Goal: Transaction & Acquisition: Purchase product/service

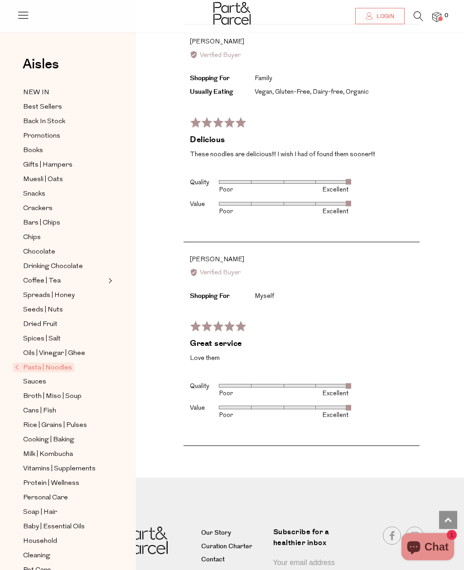
scroll to position [1649, 0]
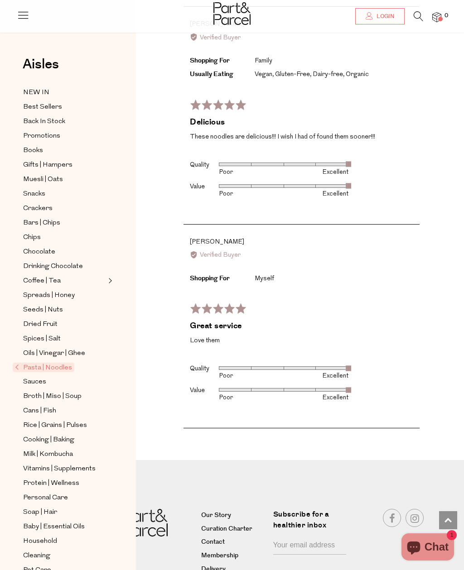
click at [219, 565] on link "Delivery" at bounding box center [233, 570] width 65 height 11
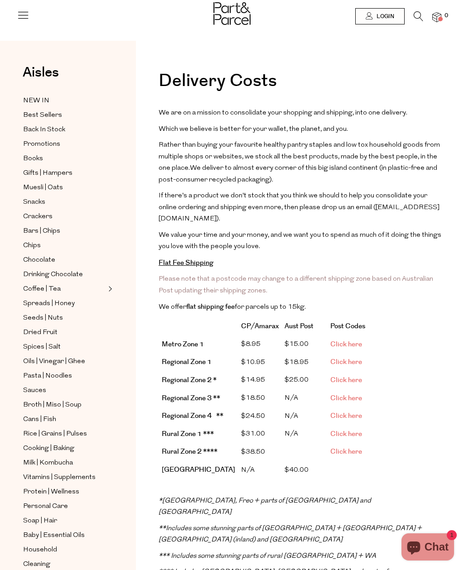
click at [41, 185] on span "Muesli | Oats" at bounding box center [43, 188] width 40 height 11
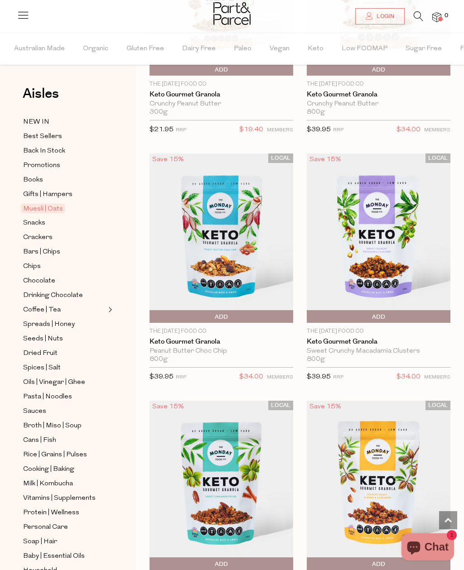
scroll to position [4190, 0]
click at [421, 18] on icon at bounding box center [419, 16] width 10 height 10
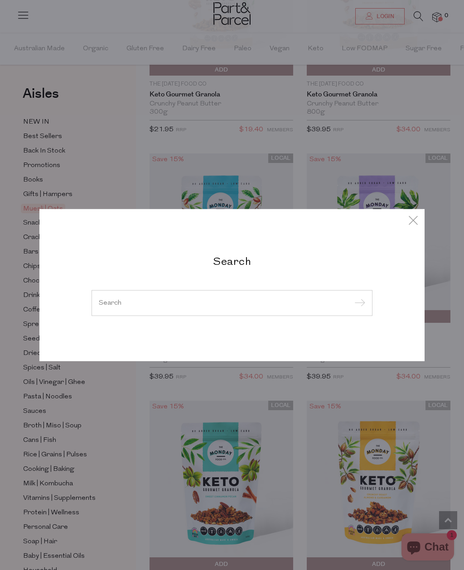
click at [259, 284] on div "Search" at bounding box center [232, 285] width 295 height 62
click at [253, 306] on input "search" at bounding box center [232, 302] width 266 height 7
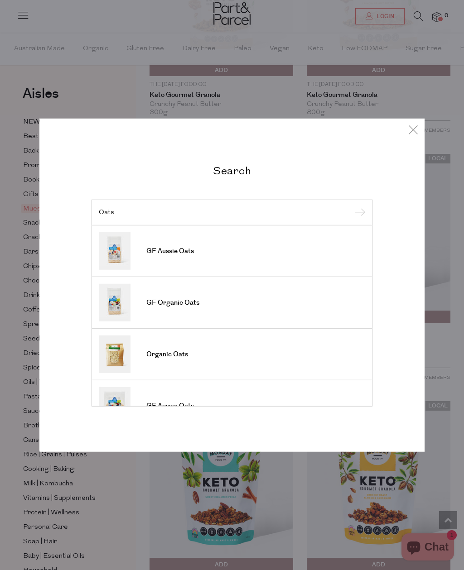
type input "Oats"
click at [358, 220] on input "submit" at bounding box center [359, 213] width 14 height 14
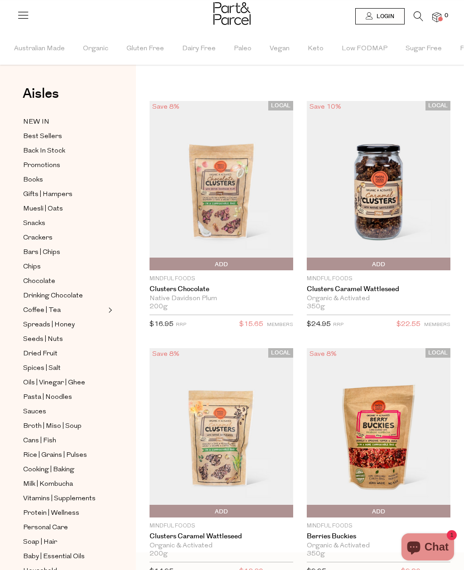
click at [420, 13] on icon at bounding box center [419, 16] width 10 height 10
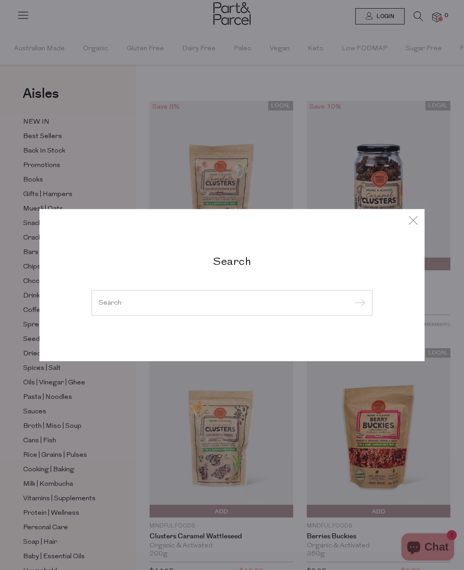
click at [281, 266] on h2 "Search" at bounding box center [232, 260] width 281 height 13
click at [288, 306] on input "search" at bounding box center [232, 302] width 266 height 7
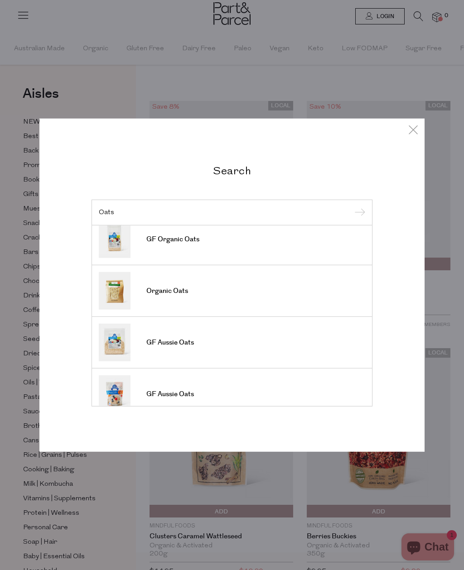
scroll to position [66, 0]
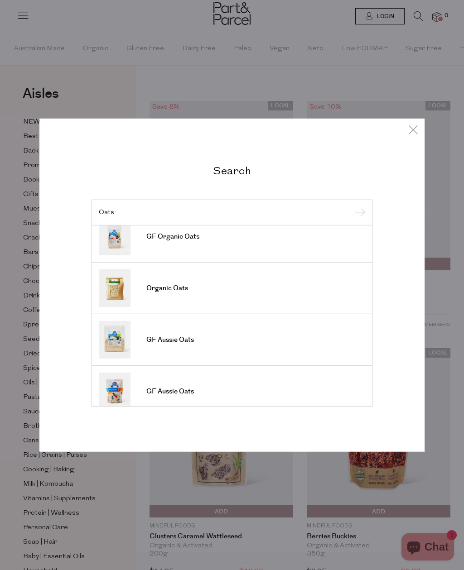
type input "Oats"
click at [316, 289] on link "Organic Oats" at bounding box center [232, 289] width 266 height 38
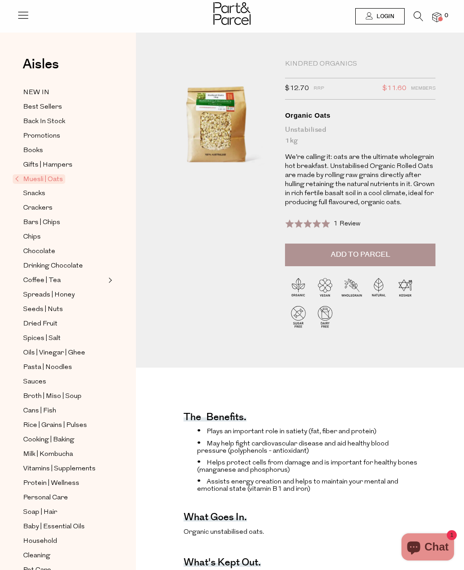
click at [28, 174] on span "Muesli | Oats" at bounding box center [39, 179] width 53 height 10
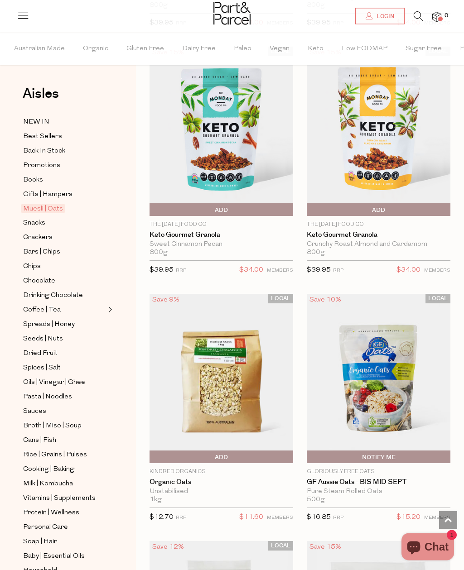
scroll to position [4544, 0]
click at [262, 451] on span "Add To Parcel" at bounding box center [221, 458] width 139 height 14
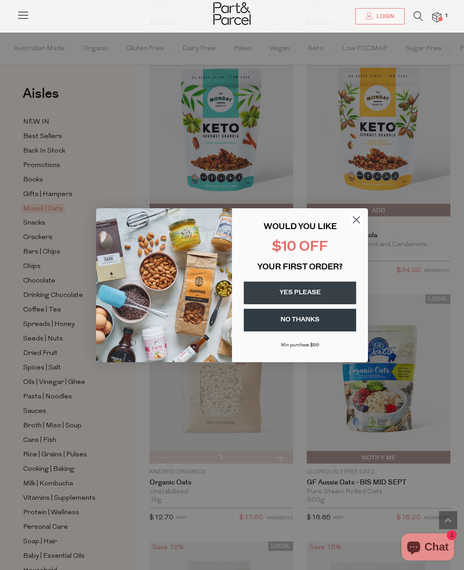
click at [359, 227] on circle "Close dialog" at bounding box center [356, 219] width 15 height 15
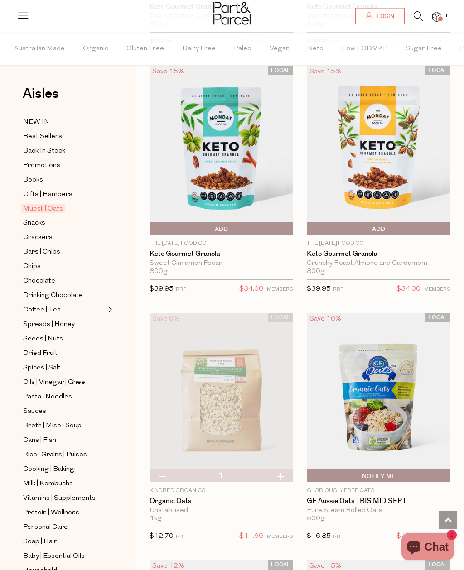
scroll to position [4526, 0]
click at [439, 10] on div at bounding box center [232, 14] width 464 height 29
click at [438, 16] on img at bounding box center [436, 17] width 9 height 10
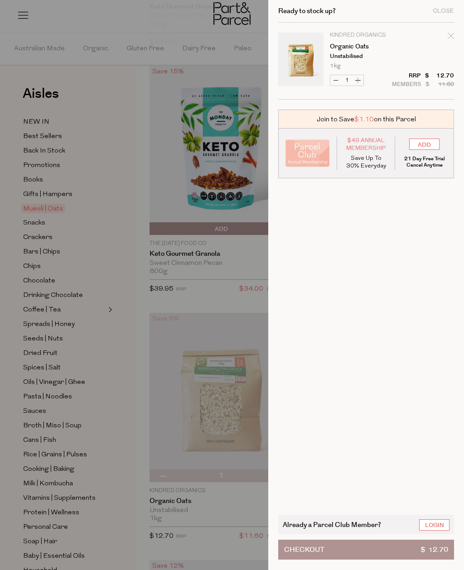
click at [445, 8] on div "Close" at bounding box center [443, 11] width 21 height 6
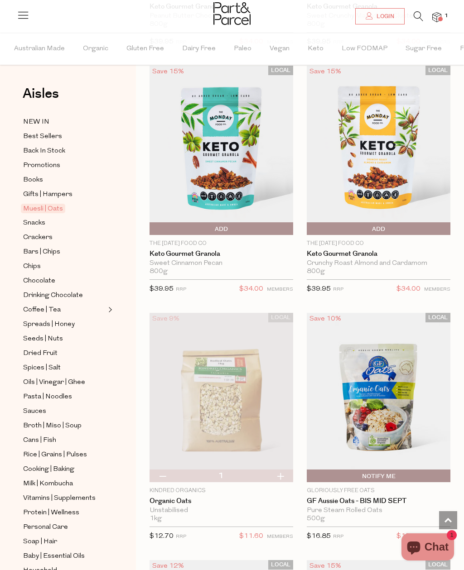
click at [32, 222] on span "Snacks" at bounding box center [34, 223] width 22 height 11
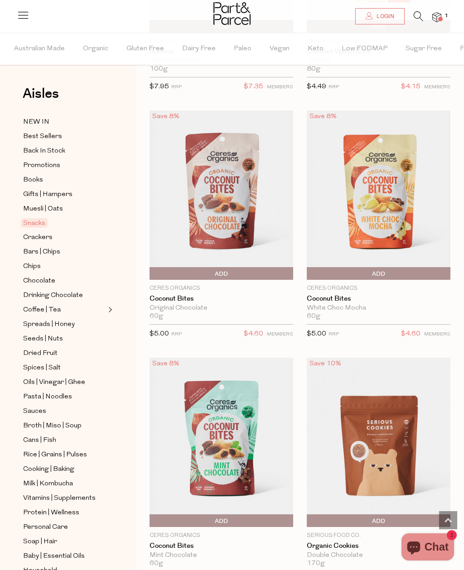
scroll to position [3640, 0]
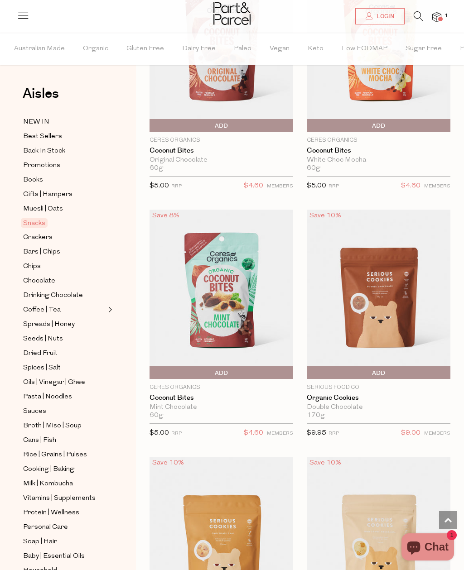
click at [406, 284] on img at bounding box center [379, 294] width 144 height 169
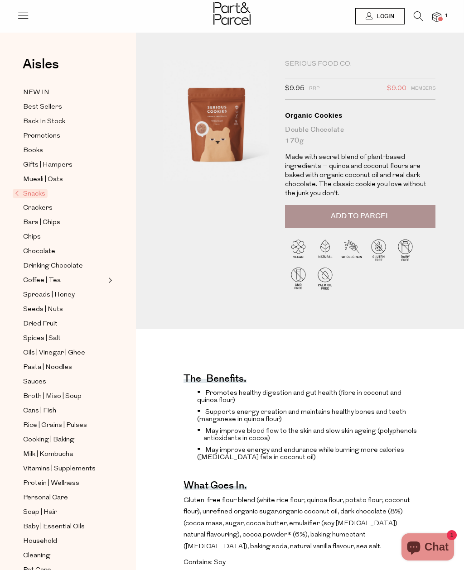
click at [407, 214] on button "Add to Parcel" at bounding box center [360, 216] width 150 height 23
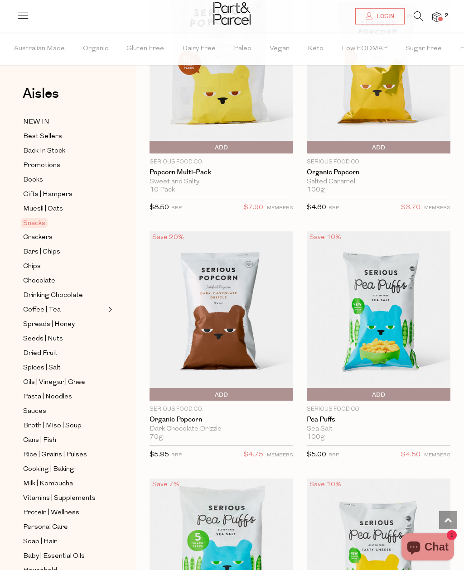
scroll to position [5350, 0]
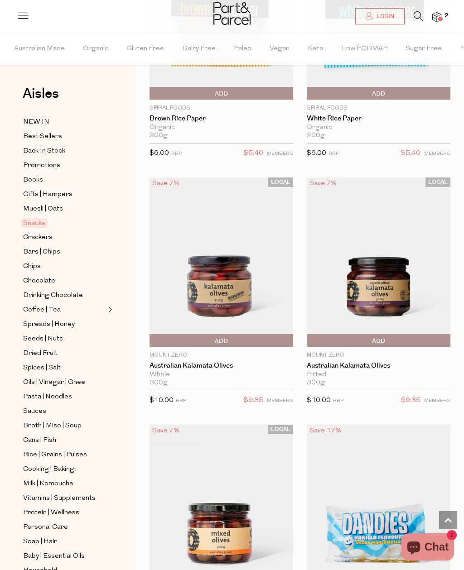
scroll to position [7626, 0]
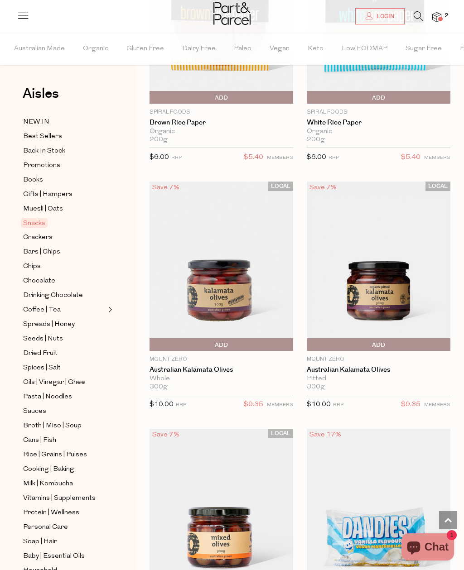
click at [30, 236] on span "Crackers" at bounding box center [37, 237] width 29 height 11
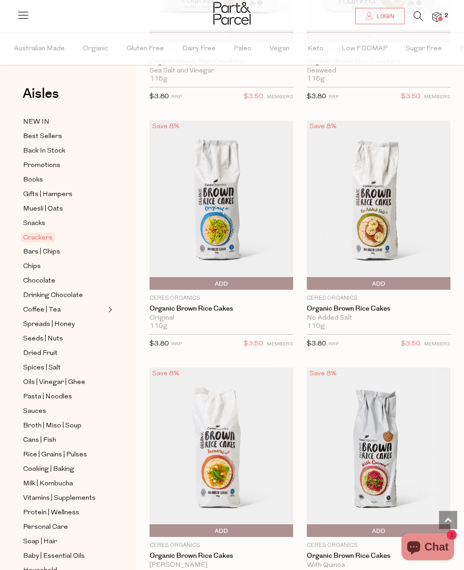
scroll to position [1238, 0]
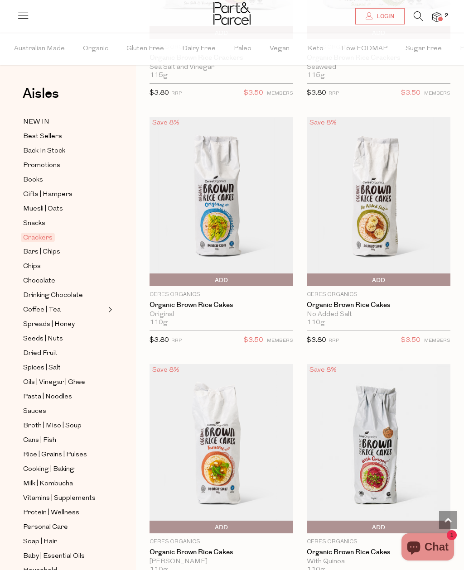
click at [273, 275] on span "Add To Parcel" at bounding box center [221, 281] width 139 height 14
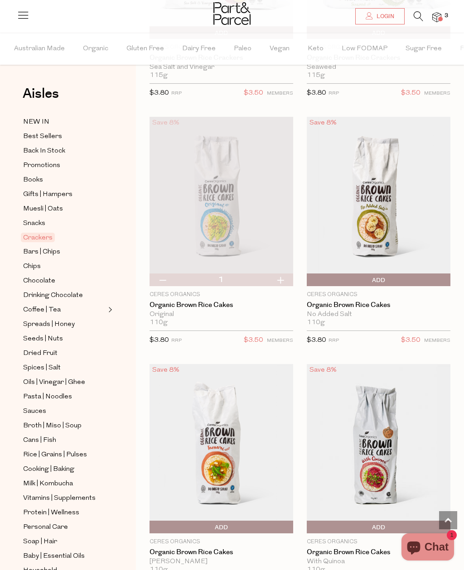
click at [162, 277] on button "button" at bounding box center [163, 280] width 26 height 13
type input "0"
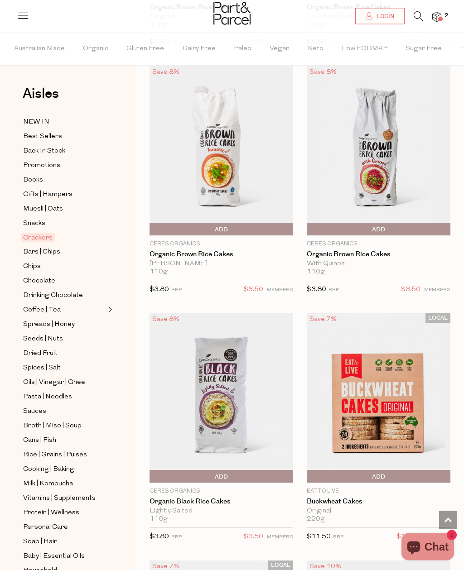
scroll to position [1537, 0]
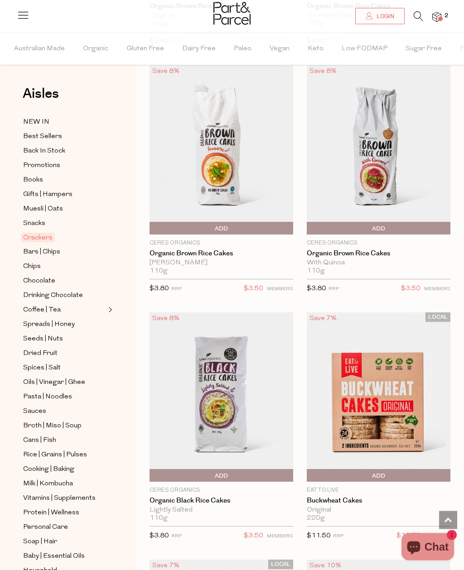
click at [398, 226] on span "Add To Parcel" at bounding box center [378, 229] width 139 height 14
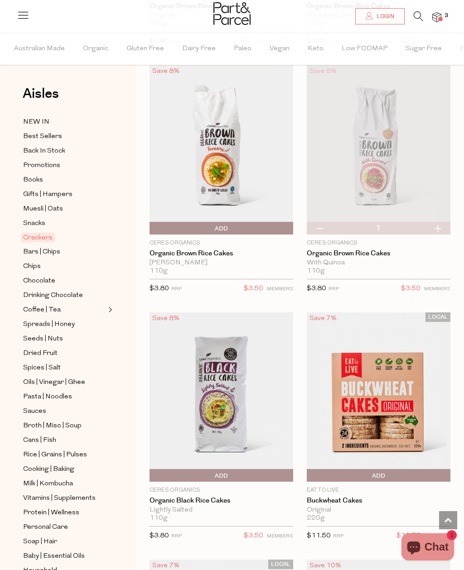
click at [442, 223] on button "button" at bounding box center [438, 228] width 26 height 13
type input "2"
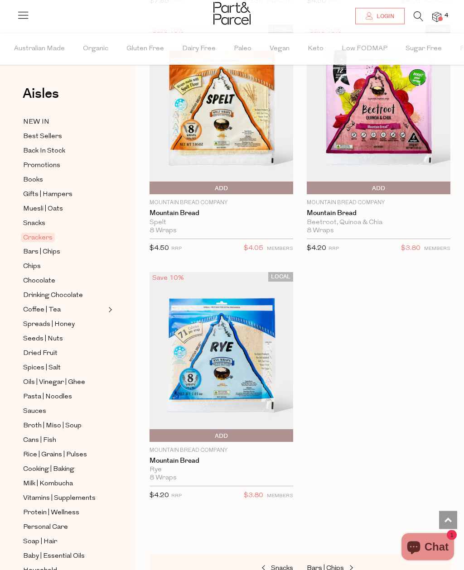
scroll to position [4442, 0]
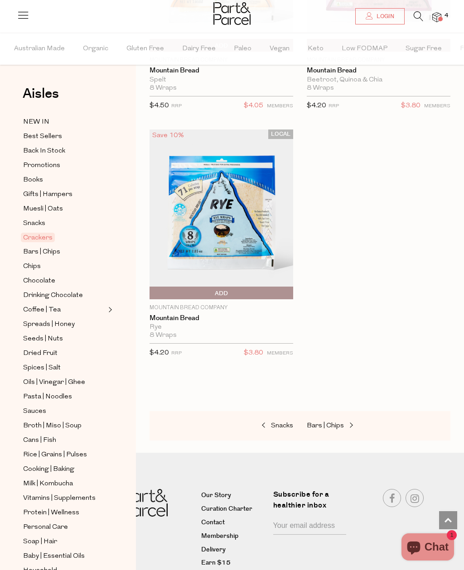
click at [40, 248] on span "Bars | Chips" at bounding box center [41, 252] width 37 height 11
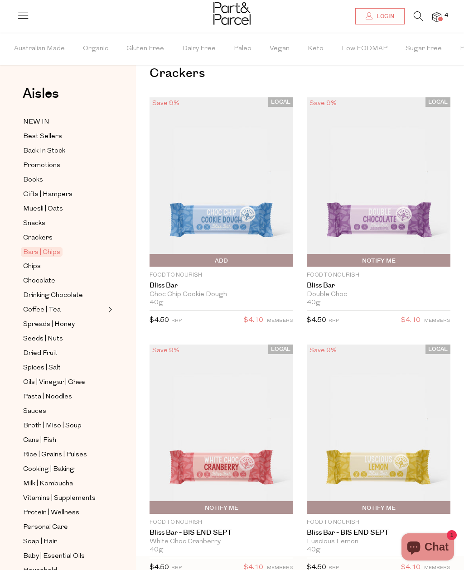
scroll to position [22, 0]
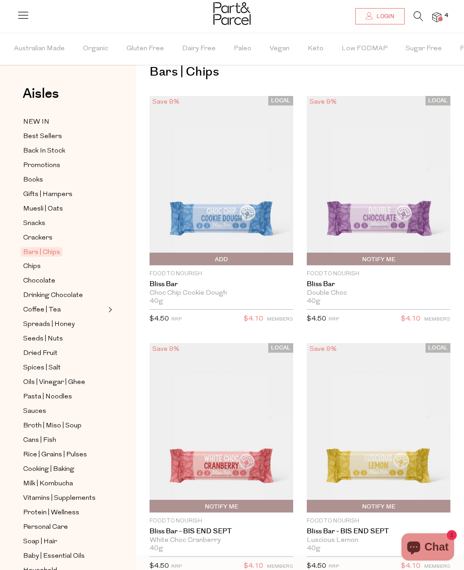
click at [37, 233] on span "Crackers" at bounding box center [37, 238] width 29 height 11
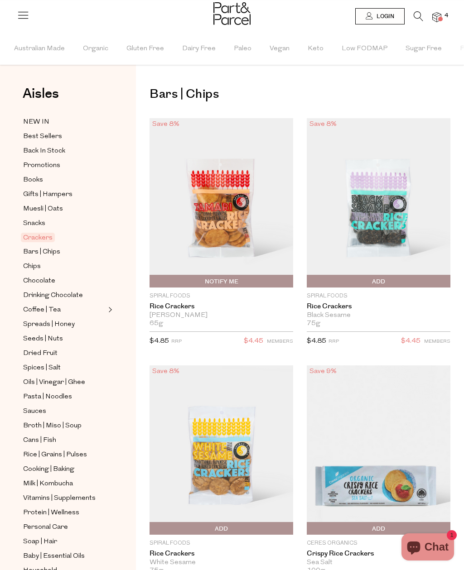
type input "2"
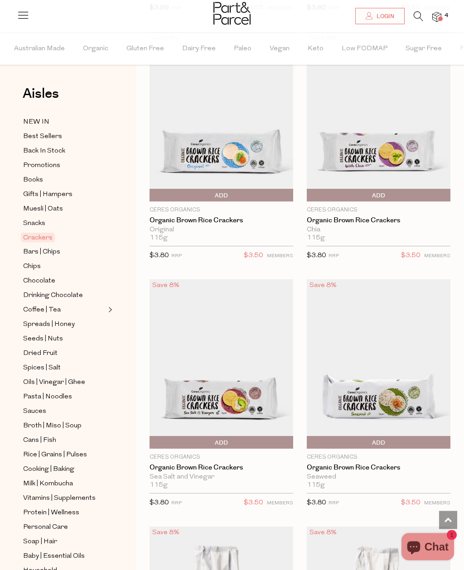
scroll to position [825, 0]
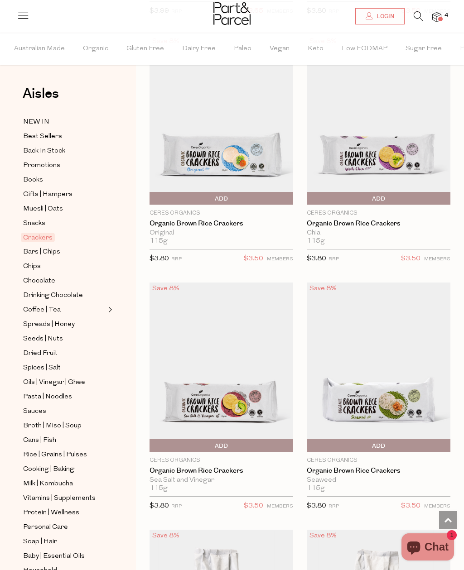
click at [394, 200] on span "Add To Parcel" at bounding box center [378, 199] width 139 height 14
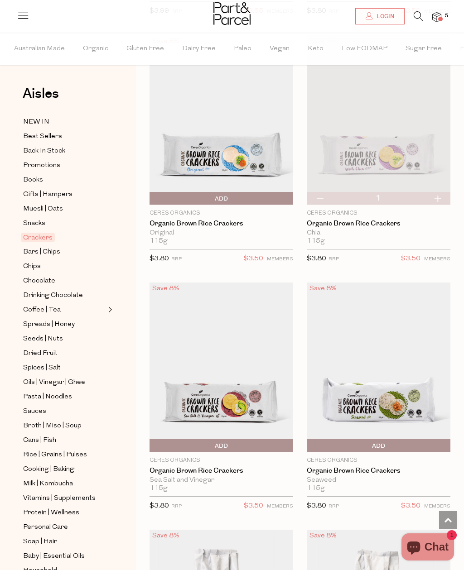
click at [440, 196] on button "button" at bounding box center [438, 198] width 26 height 13
type input "2"
click at [37, 248] on span "Bars | Chips" at bounding box center [41, 252] width 37 height 11
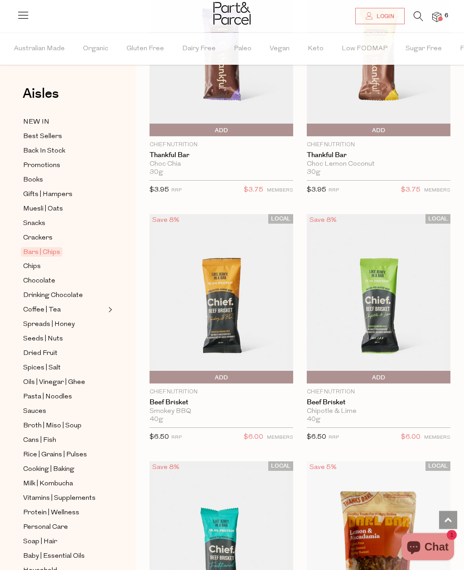
scroll to position [2427, 0]
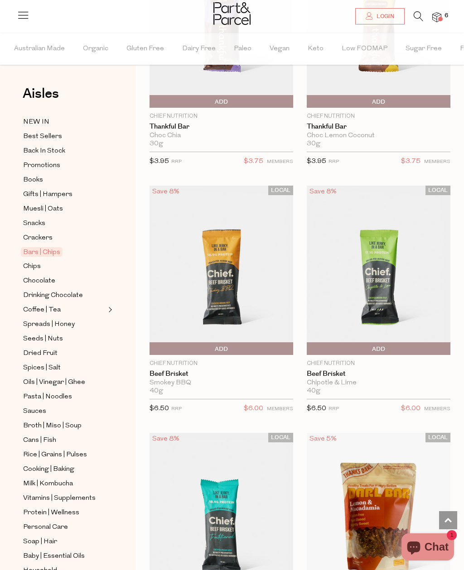
click at [35, 264] on span "Chips" at bounding box center [32, 266] width 18 height 11
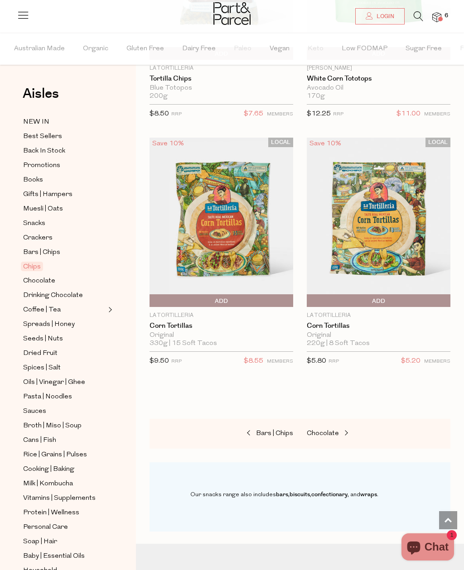
scroll to position [2085, 0]
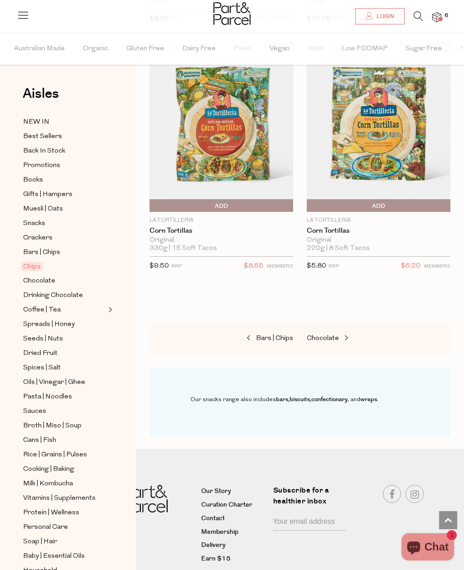
click at [51, 277] on span "Chocolate" at bounding box center [39, 281] width 32 height 11
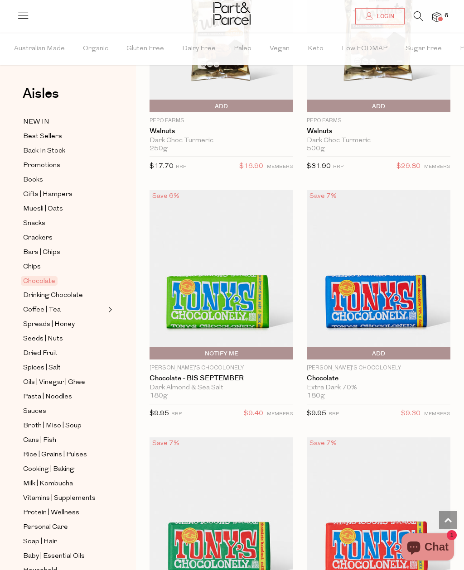
scroll to position [4680, 0]
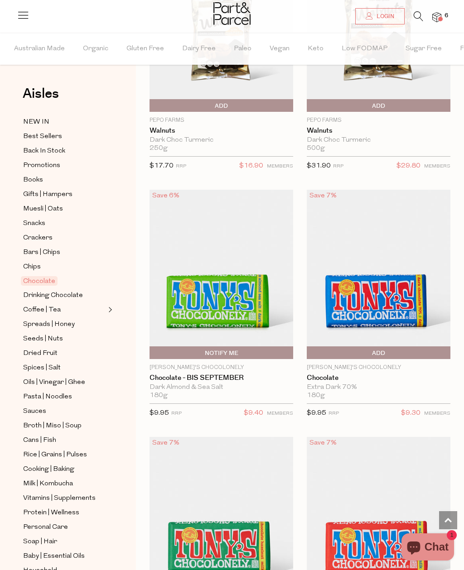
click at [309, 347] on span "Add To Parcel" at bounding box center [309, 354] width 0 height 14
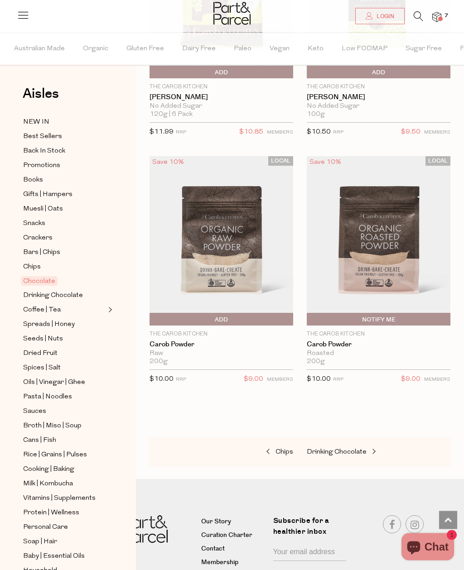
scroll to position [6962, 0]
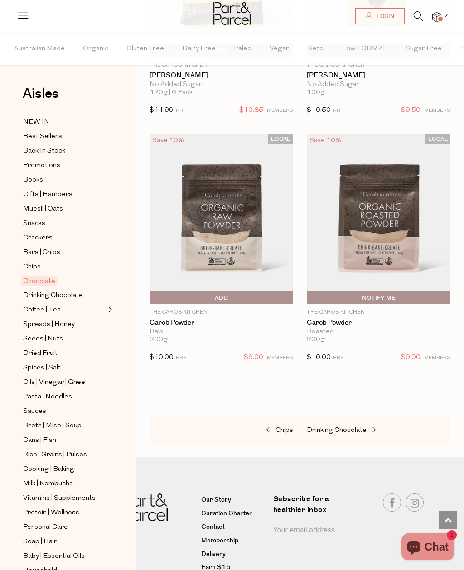
click at [64, 292] on span "Drinking Chocolate" at bounding box center [53, 295] width 60 height 11
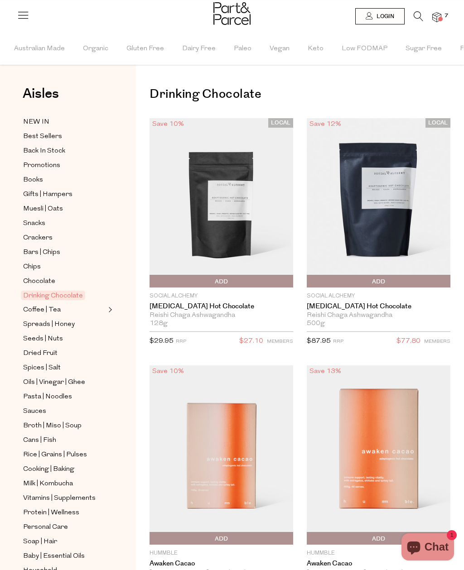
click at [34, 306] on span "Coffee | Tea" at bounding box center [42, 310] width 38 height 11
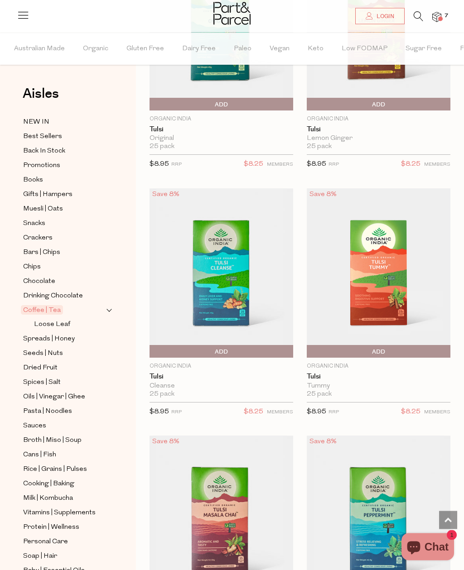
scroll to position [2919, 0]
click at [425, 346] on span "Add To Parcel" at bounding box center [378, 352] width 139 height 14
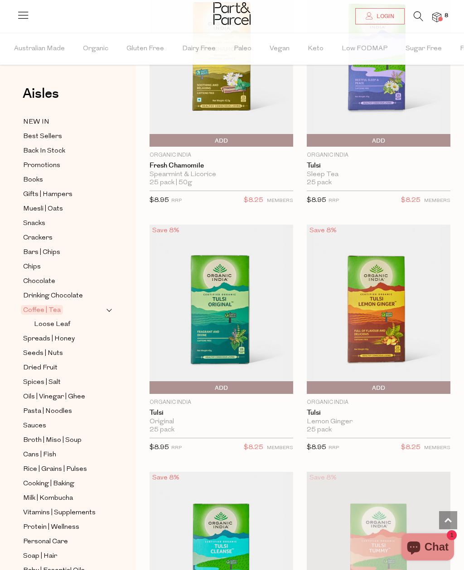
scroll to position [2636, 0]
click at [404, 381] on span "Add To Parcel" at bounding box center [378, 388] width 139 height 14
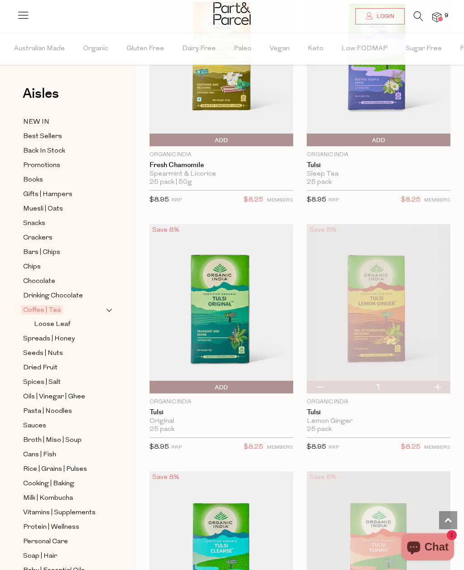
click at [33, 334] on span "Spreads | Honey" at bounding box center [49, 339] width 52 height 11
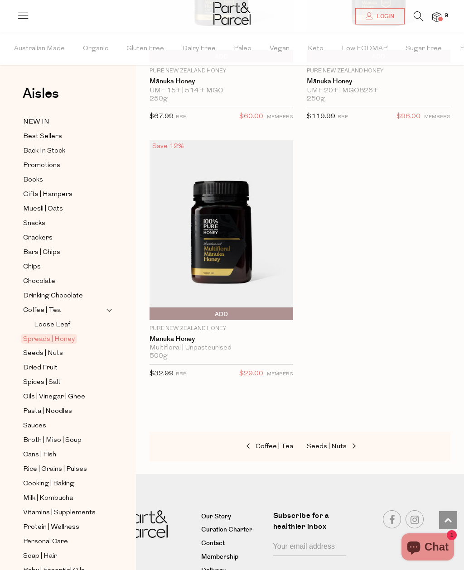
scroll to position [5695, 0]
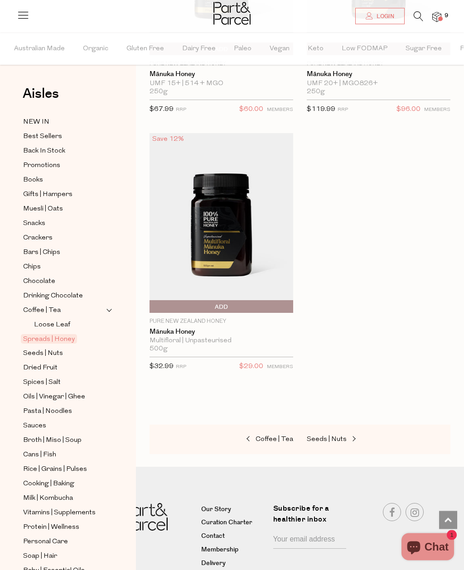
click at [348, 437] on span at bounding box center [353, 440] width 13 height 7
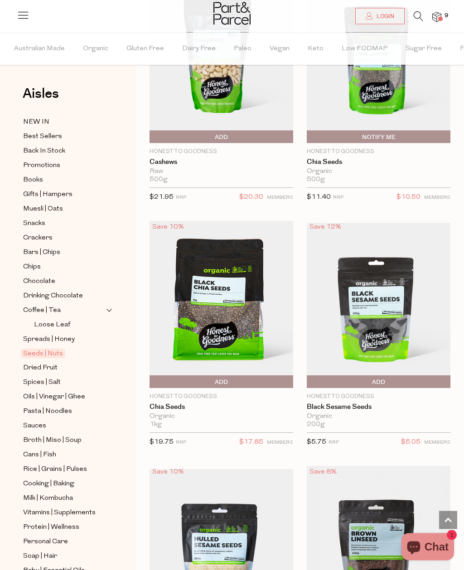
scroll to position [3113, 0]
click at [267, 376] on span "Add To Parcel" at bounding box center [221, 383] width 139 height 14
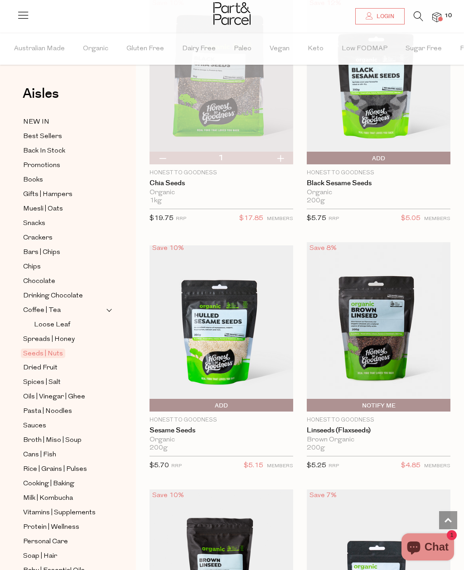
scroll to position [3338, 0]
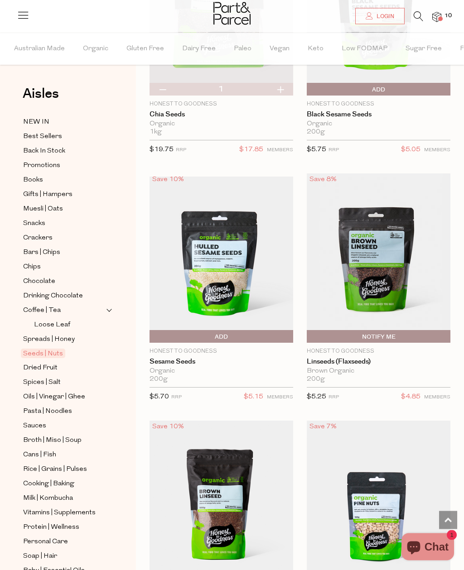
click at [256, 336] on span "Add To Parcel" at bounding box center [221, 338] width 139 height 14
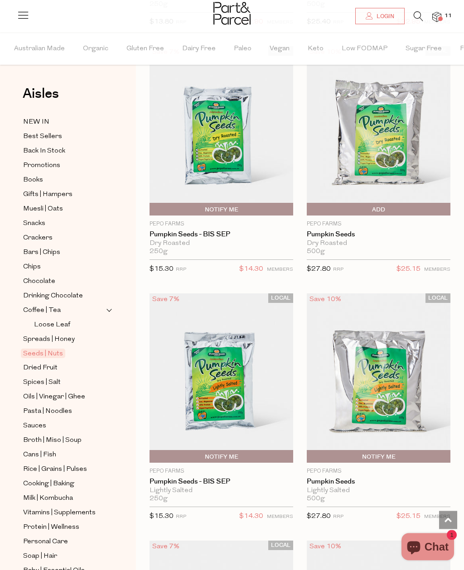
scroll to position [4276, 0]
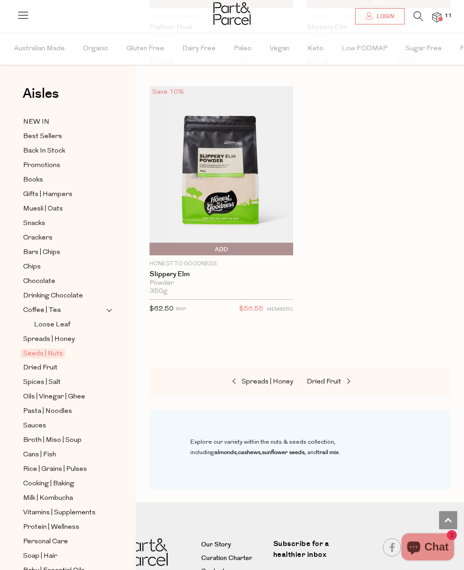
click at [339, 379] on span "Dried Fruit" at bounding box center [324, 382] width 34 height 7
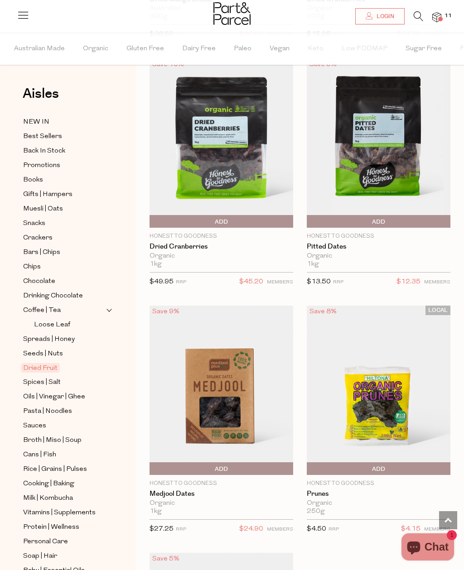
scroll to position [779, 0]
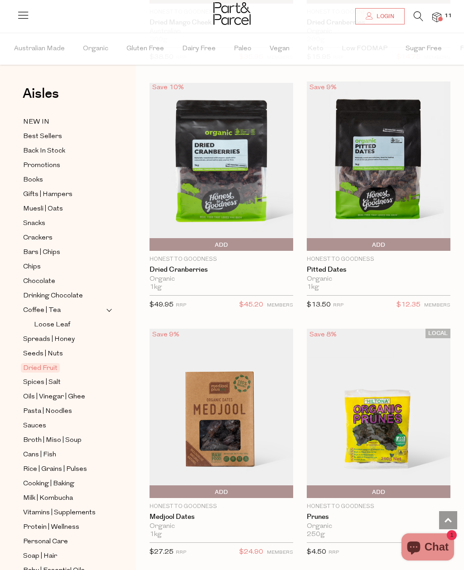
click at [397, 246] on span "Add To Parcel" at bounding box center [378, 245] width 139 height 14
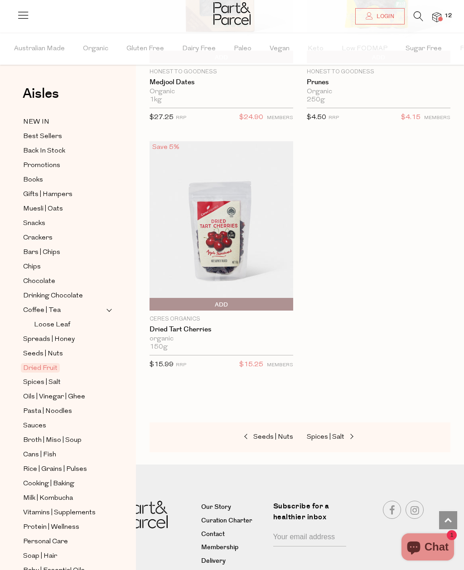
click at [344, 436] on span at bounding box center [350, 437] width 13 height 7
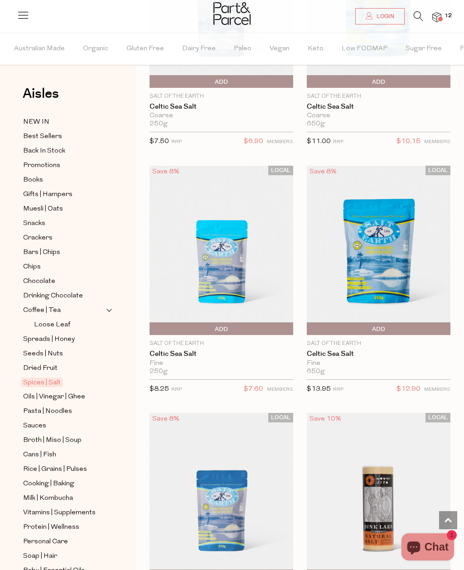
scroll to position [717, 0]
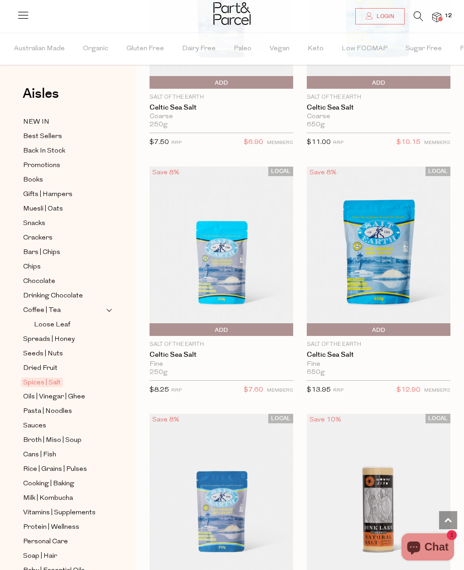
click at [248, 330] on span "Add To Parcel" at bounding box center [221, 331] width 139 height 14
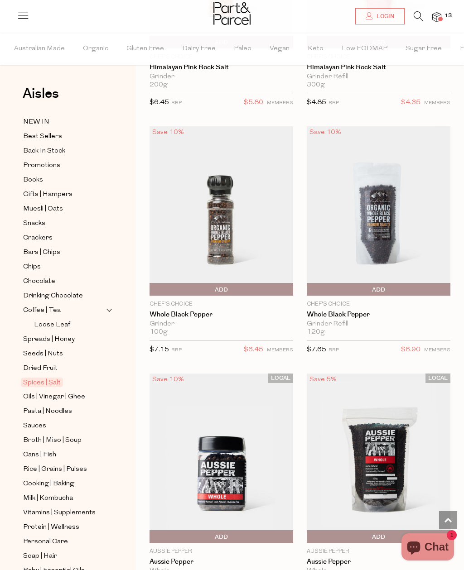
scroll to position [1488, 0]
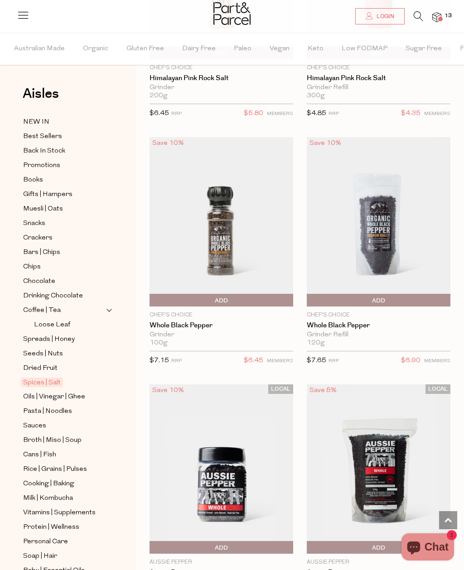
click at [251, 295] on span "Add To Parcel" at bounding box center [221, 301] width 139 height 14
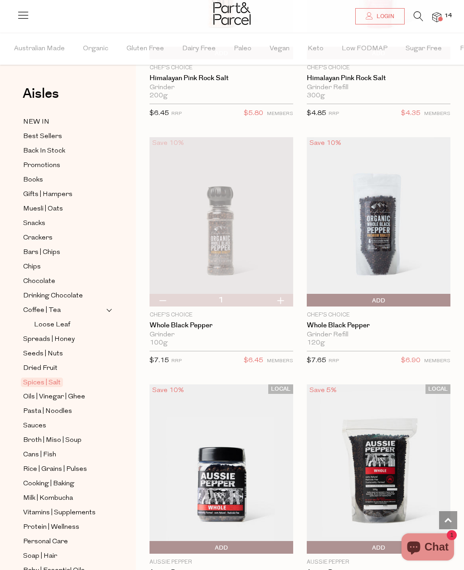
click at [164, 300] on button "button" at bounding box center [163, 300] width 26 height 13
type input "0"
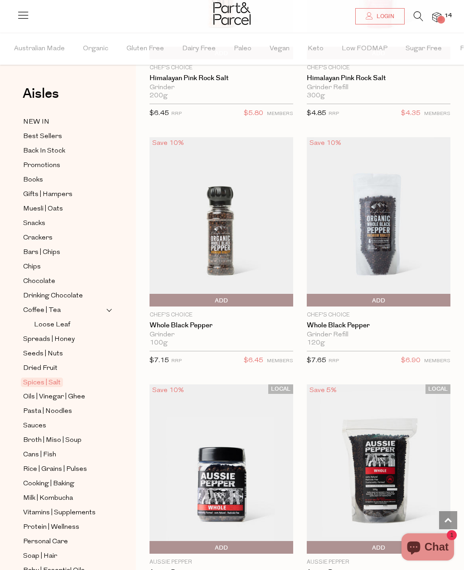
click at [309, 300] on span "Add To Parcel" at bounding box center [309, 301] width 0 height 14
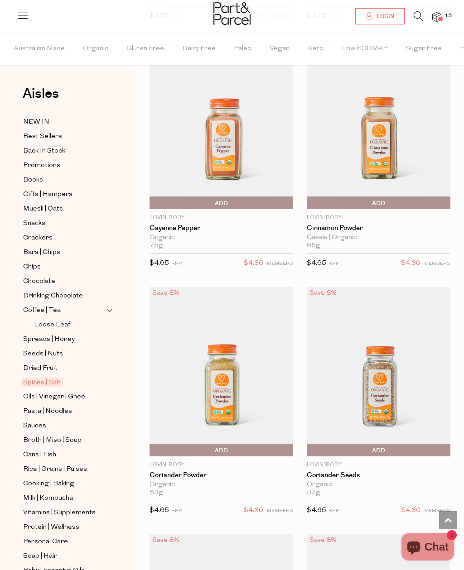
scroll to position [4056, 0]
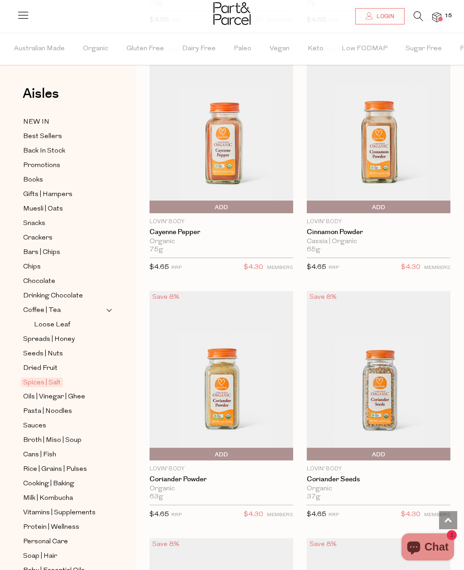
click at [408, 202] on span "Add To Parcel" at bounding box center [378, 208] width 139 height 14
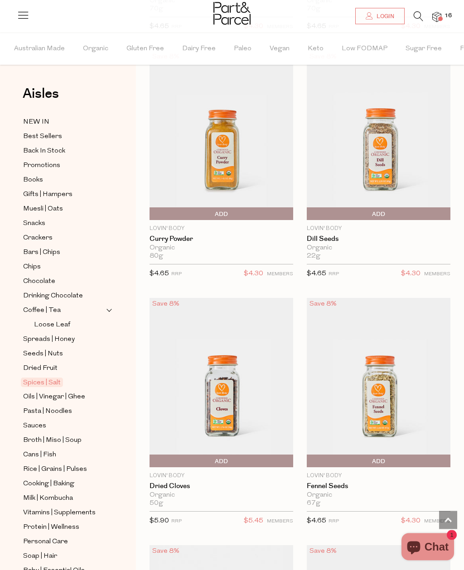
scroll to position [4791, 0]
click at [246, 208] on span "Add To Parcel" at bounding box center [221, 215] width 139 height 14
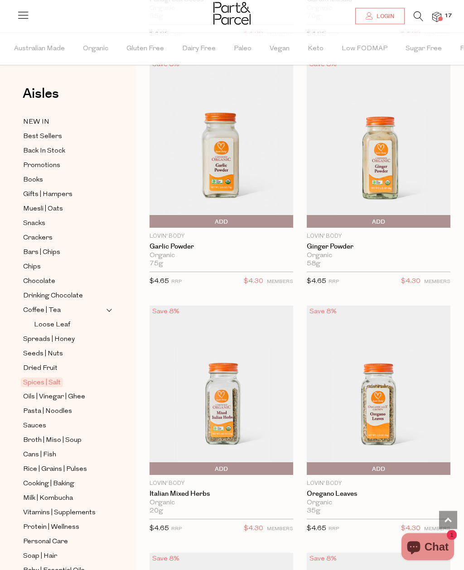
scroll to position [5526, 0]
click at [240, 463] on span "Add To Parcel" at bounding box center [221, 470] width 139 height 14
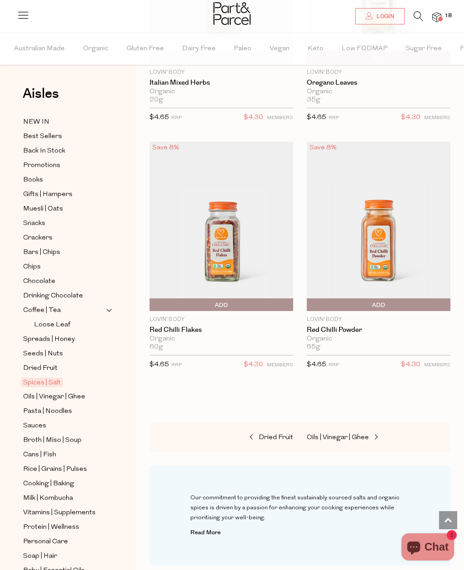
scroll to position [5937, 0]
click at [67, 407] on span "Pasta | Noodles" at bounding box center [47, 411] width 49 height 11
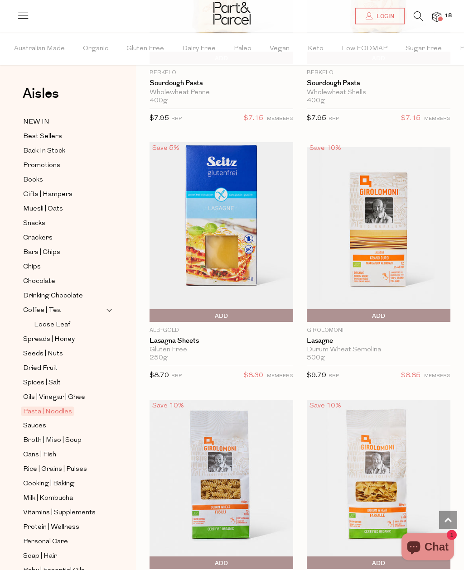
scroll to position [2826, 0]
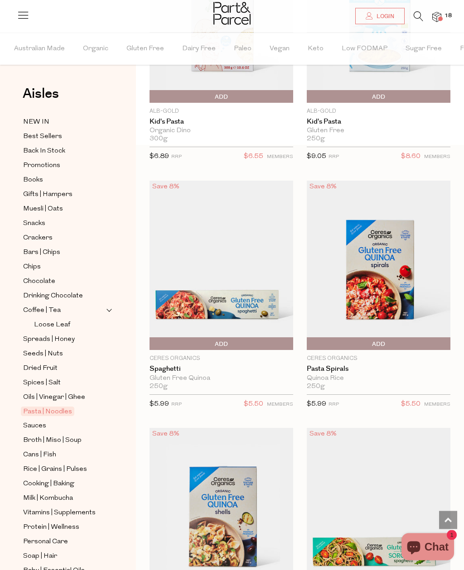
click at [391, 342] on span "Add To Parcel" at bounding box center [378, 345] width 139 height 14
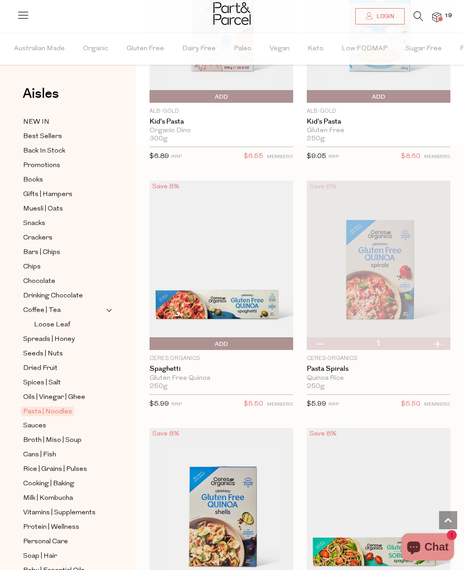
click at [442, 335] on img at bounding box center [379, 265] width 144 height 169
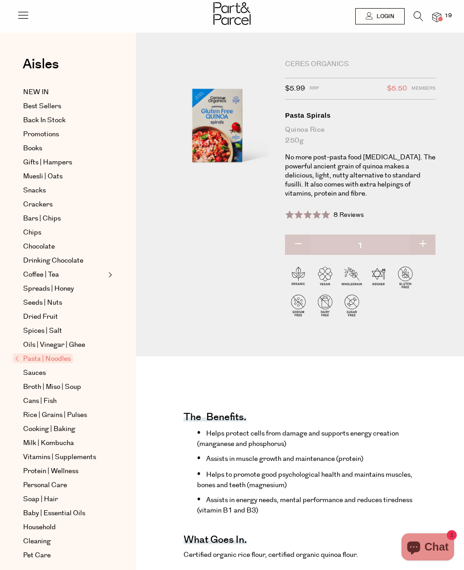
click at [429, 235] on button "button" at bounding box center [423, 245] width 26 height 20
type input "2"
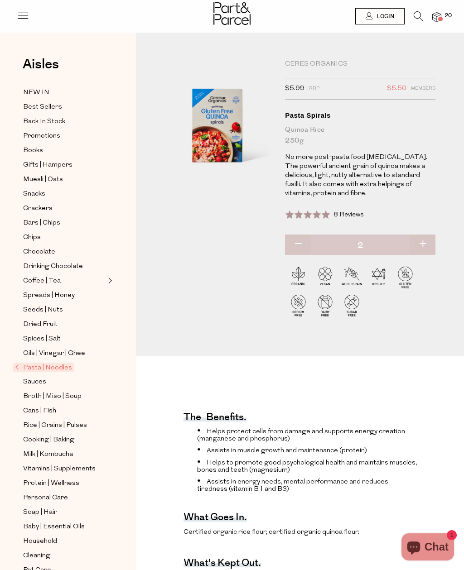
click at [427, 235] on button "button" at bounding box center [423, 245] width 26 height 20
type input "3"
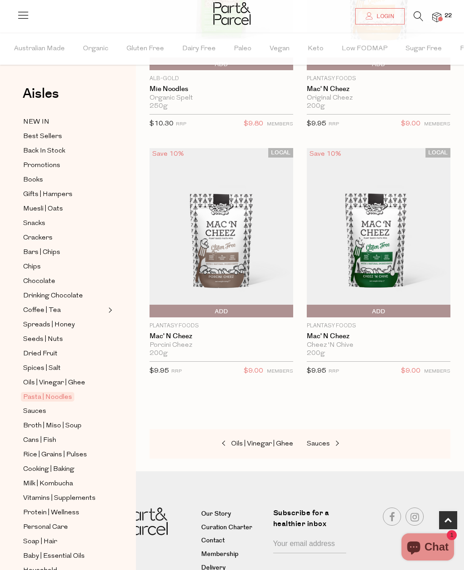
click at [41, 406] on span "Sauces" at bounding box center [34, 411] width 23 height 11
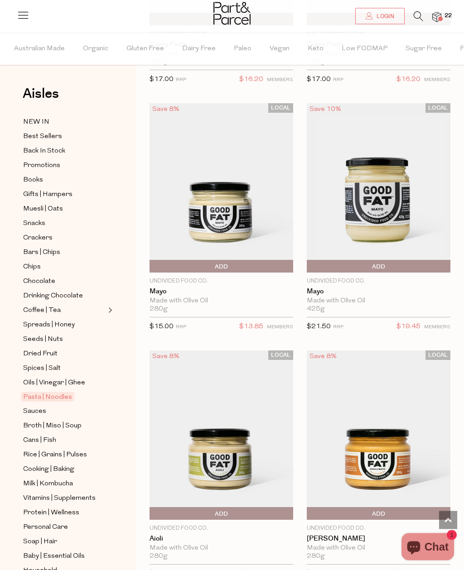
scroll to position [1996, 0]
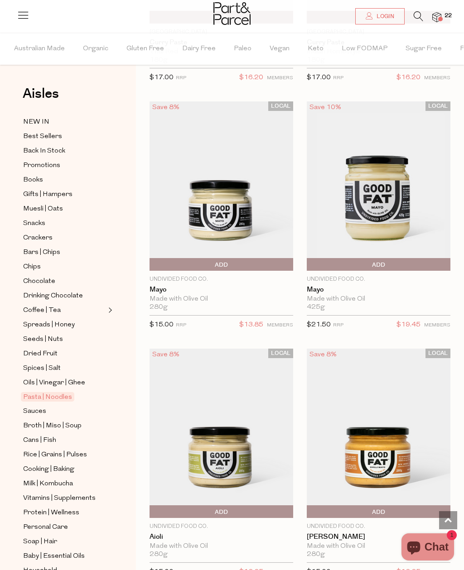
click at [237, 263] on span "Add To Parcel" at bounding box center [221, 265] width 139 height 14
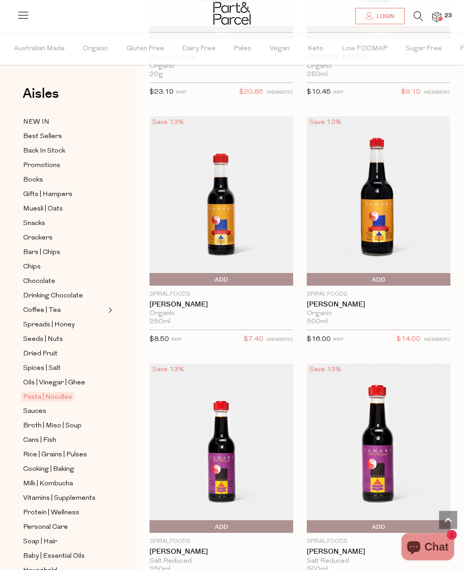
scroll to position [5723, 0]
click at [231, 273] on span "Add To Parcel" at bounding box center [221, 280] width 139 height 14
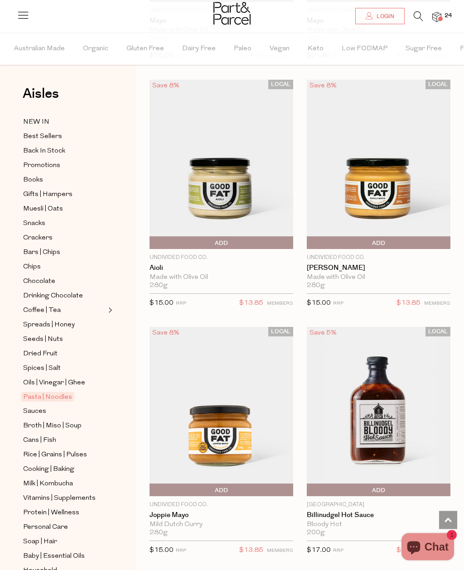
scroll to position [8479, 0]
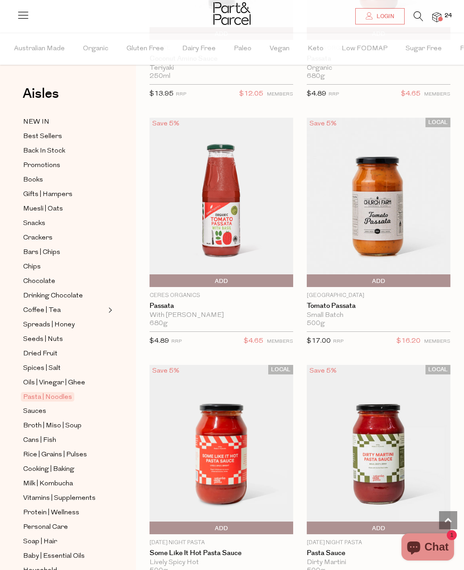
scroll to position [13415, 0]
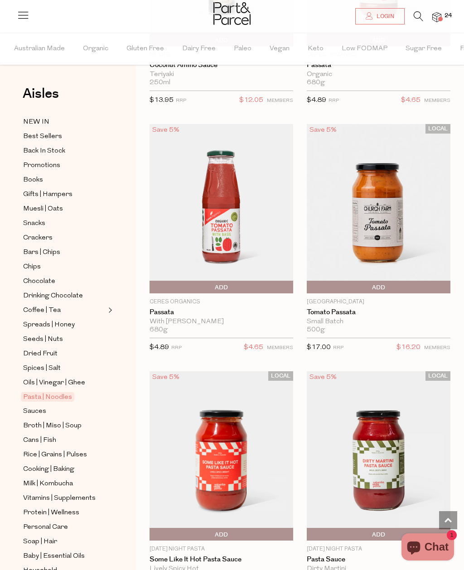
click at [242, 281] on span "Add To Parcel" at bounding box center [221, 288] width 139 height 14
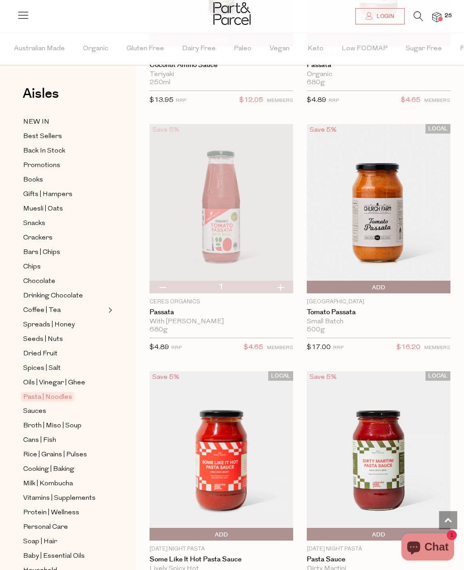
click at [286, 281] on button "button" at bounding box center [280, 287] width 26 height 13
type input "2"
click at [284, 281] on button "button" at bounding box center [280, 287] width 26 height 13
type input "3"
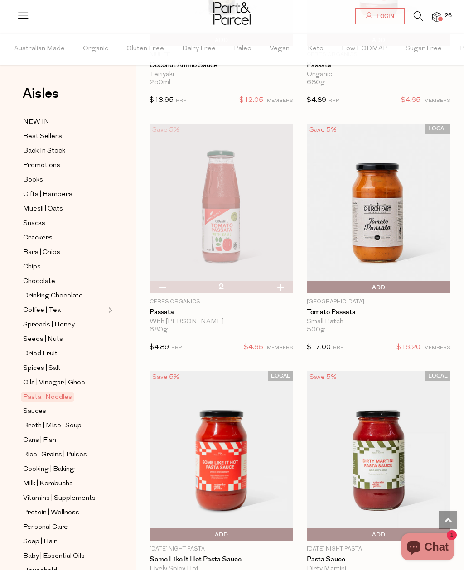
type input "3"
click at [283, 281] on button "button" at bounding box center [280, 287] width 26 height 13
type input "4"
click at [281, 281] on button "button" at bounding box center [280, 287] width 26 height 13
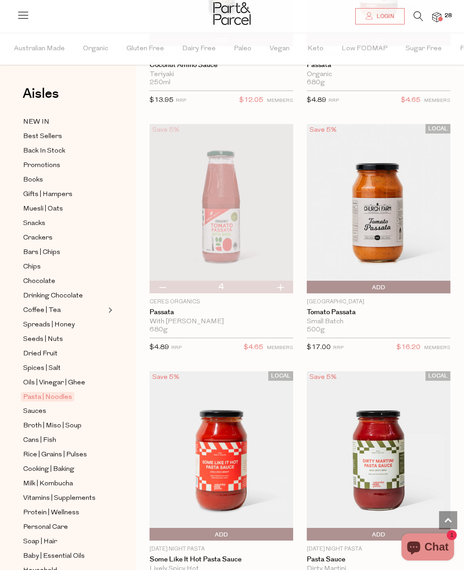
type input "5"
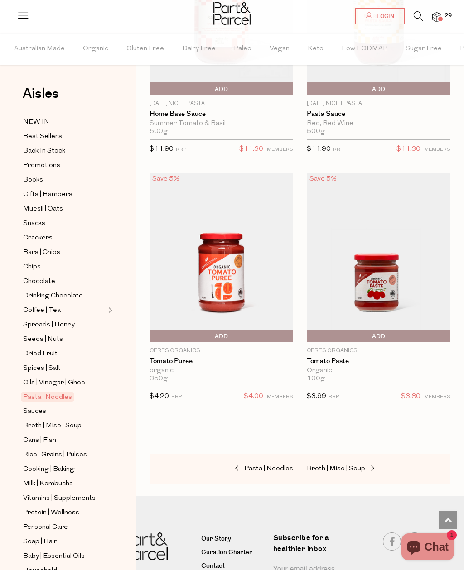
scroll to position [14134, 0]
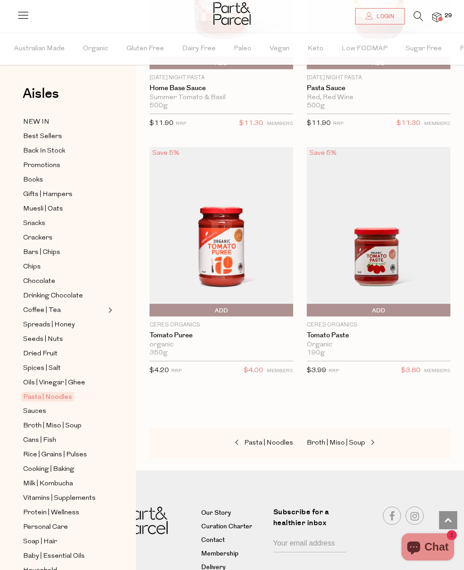
click at [35, 435] on span "Cans | Fish" at bounding box center [39, 440] width 33 height 11
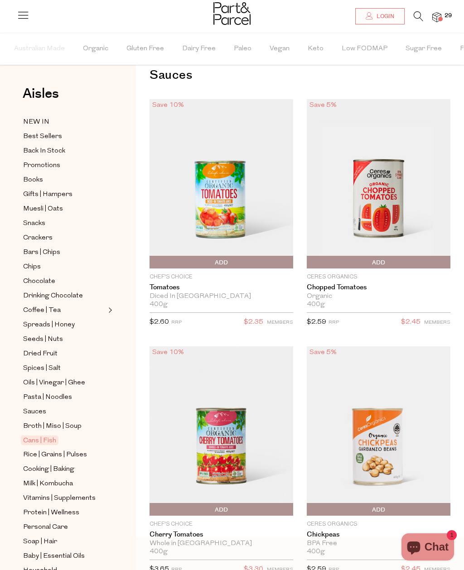
scroll to position [22, 0]
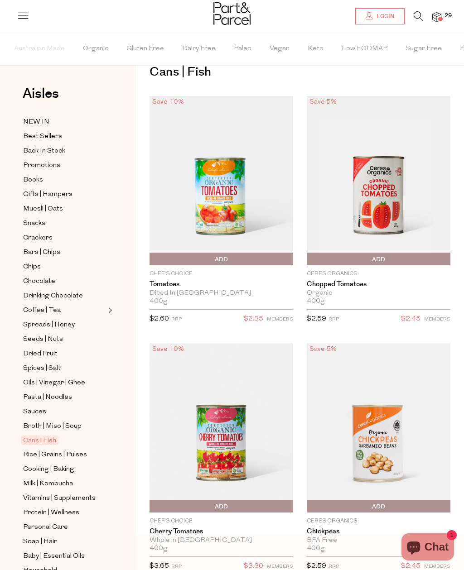
click at [396, 255] on span "Add To Parcel" at bounding box center [378, 260] width 139 height 14
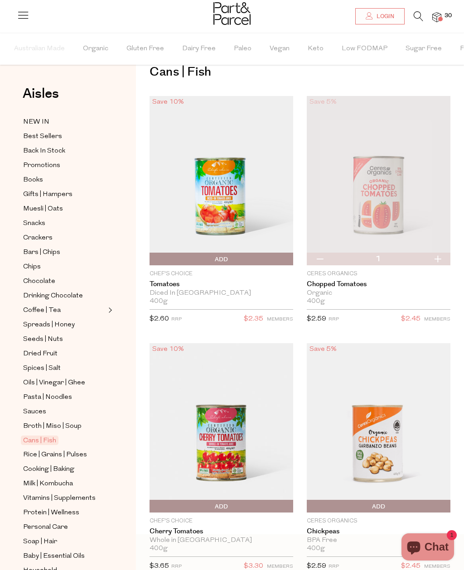
click at [439, 261] on button "button" at bounding box center [438, 259] width 26 height 13
type input "2"
click at [438, 256] on button "button" at bounding box center [438, 259] width 26 height 13
type input "3"
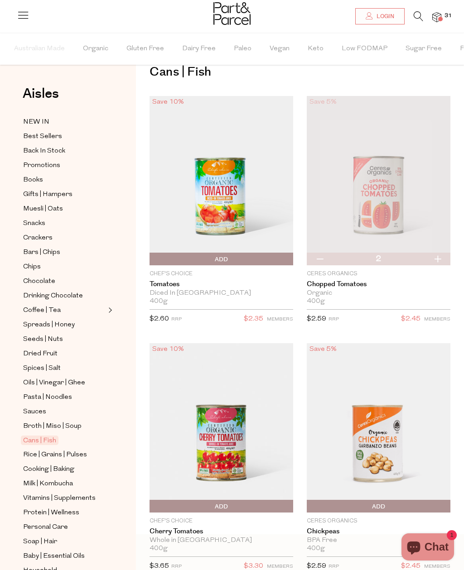
type input "3"
click at [439, 256] on button "button" at bounding box center [438, 259] width 26 height 13
type input "4"
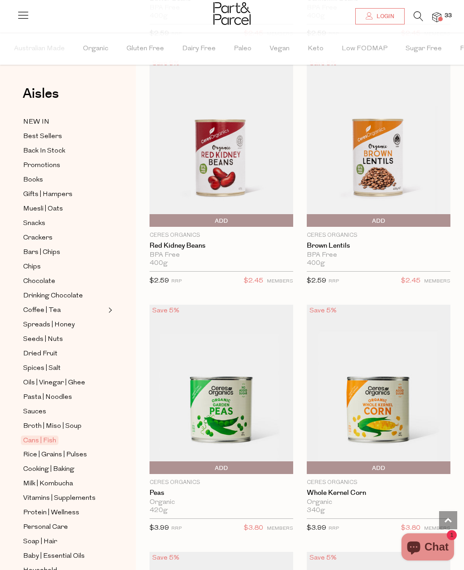
scroll to position [1048, 0]
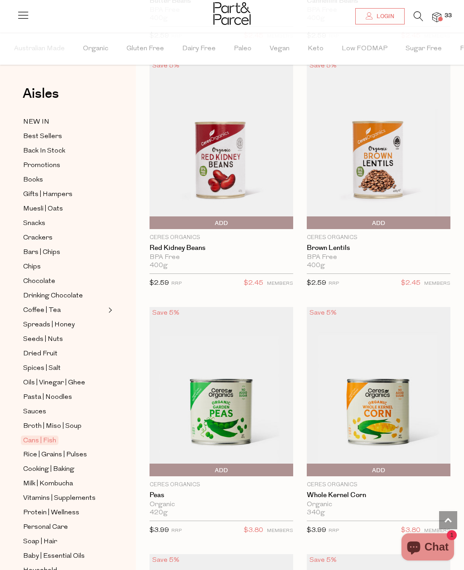
click at [404, 218] on span "Add To Parcel" at bounding box center [378, 224] width 139 height 14
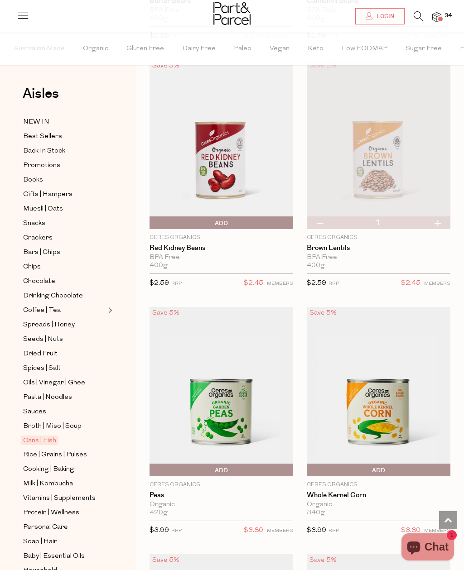
click at [440, 222] on button "button" at bounding box center [438, 223] width 26 height 13
type input "2"
click at [438, 222] on button "button" at bounding box center [438, 223] width 26 height 13
type input "3"
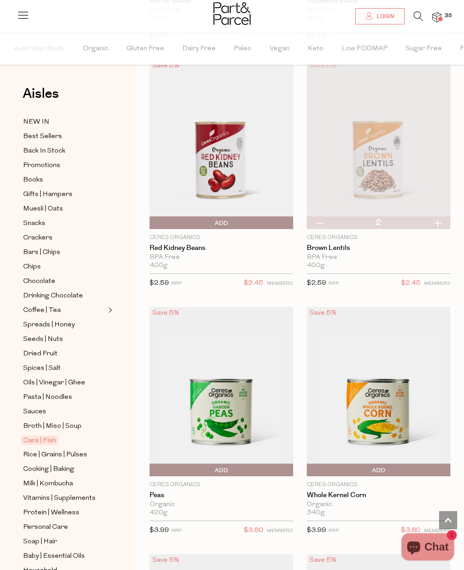
type input "3"
click at [438, 222] on button "button" at bounding box center [438, 223] width 26 height 13
type input "4"
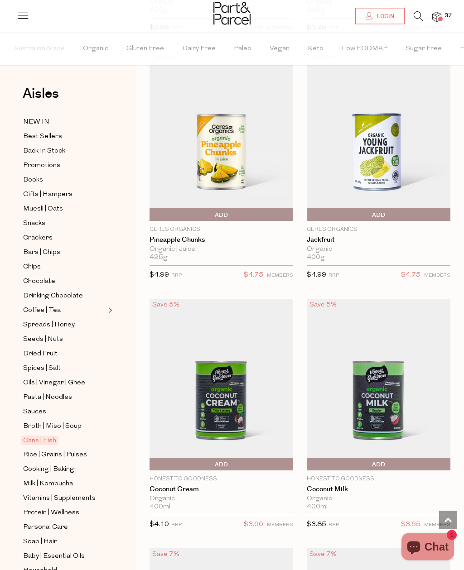
scroll to position [1551, 0]
click at [396, 210] on span "Add To Parcel" at bounding box center [378, 215] width 139 height 14
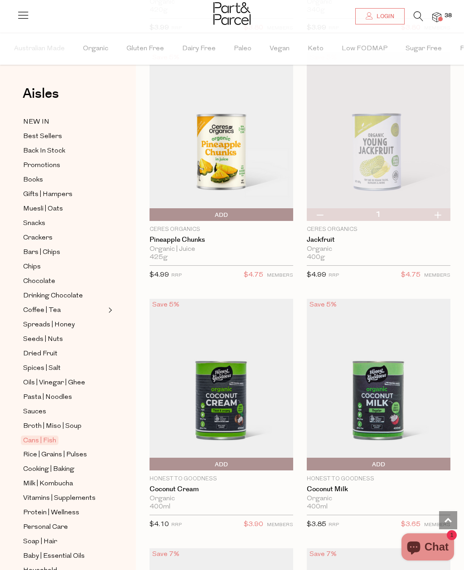
click at [440, 212] on button "button" at bounding box center [438, 214] width 26 height 13
type input "2"
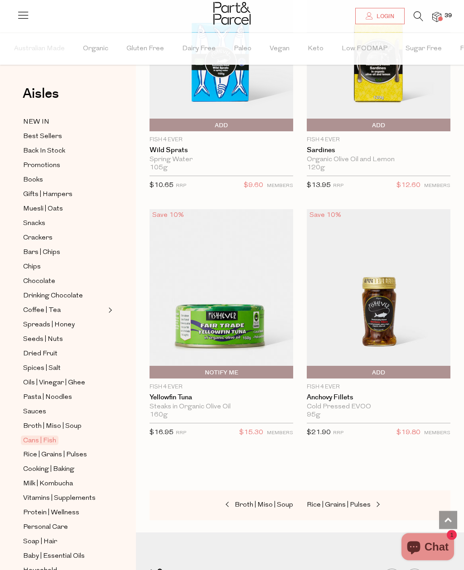
scroll to position [2962, 0]
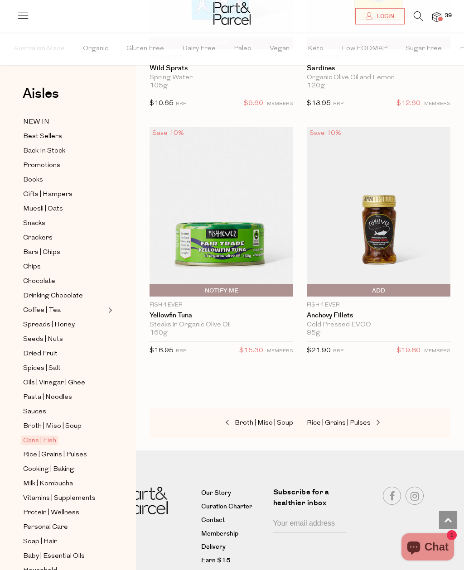
click at [33, 450] on span "Rice | Grains | Pulses" at bounding box center [55, 455] width 64 height 11
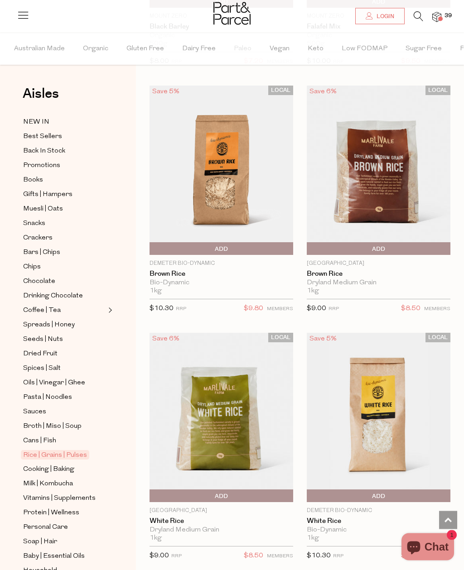
scroll to position [795, 0]
click at [397, 246] on span "Add To Parcel" at bounding box center [378, 249] width 139 height 14
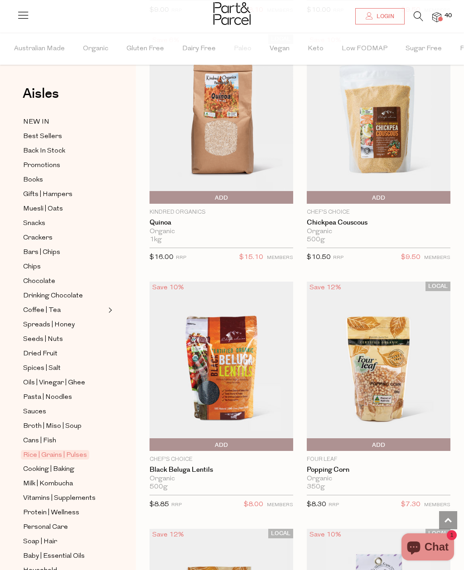
scroll to position [2330, 0]
click at [200, 192] on span "Add To Parcel" at bounding box center [221, 199] width 139 height 14
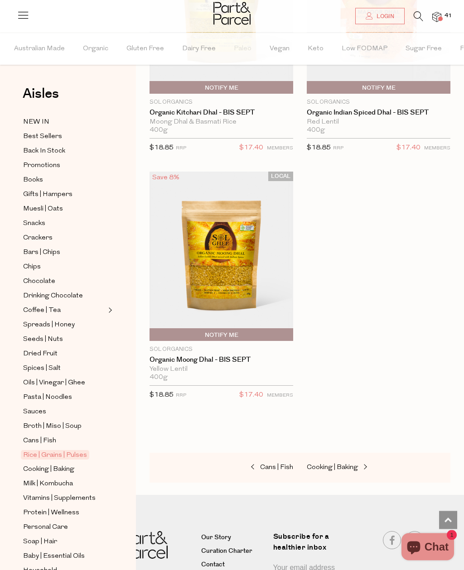
scroll to position [4667, 0]
click at [47, 464] on span "Cooking | Baking" at bounding box center [48, 469] width 51 height 11
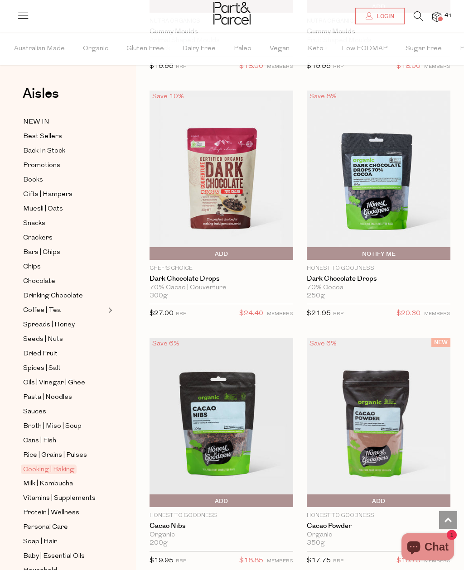
scroll to position [3005, 0]
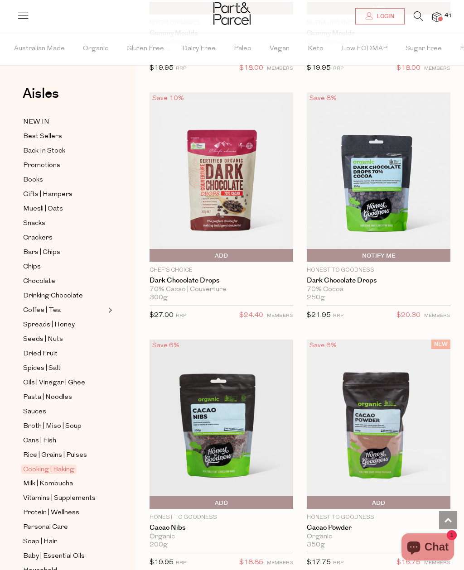
click at [198, 249] on span "Add To Parcel" at bounding box center [221, 256] width 139 height 14
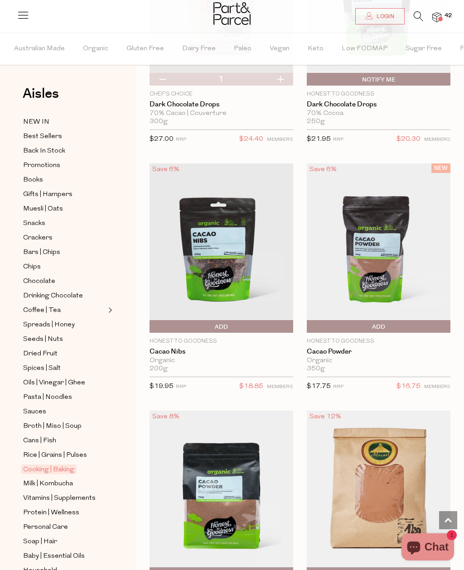
scroll to position [3185, 0]
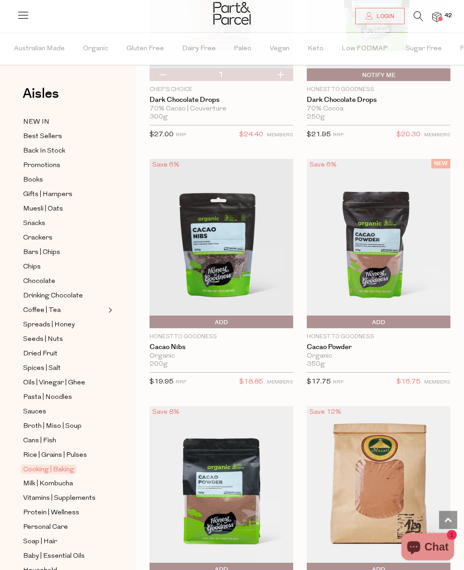
click at [396, 316] on span "Add To Parcel" at bounding box center [378, 323] width 139 height 14
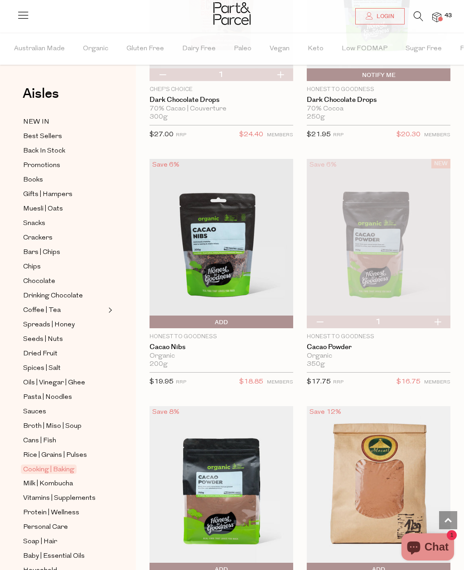
click at [202, 316] on span "Add To Parcel" at bounding box center [221, 323] width 139 height 14
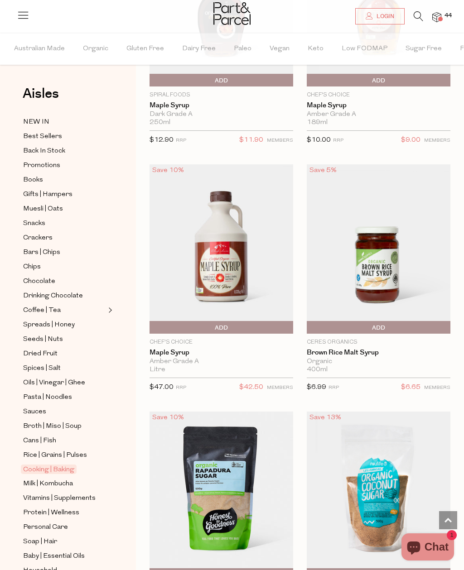
scroll to position [4399, 0]
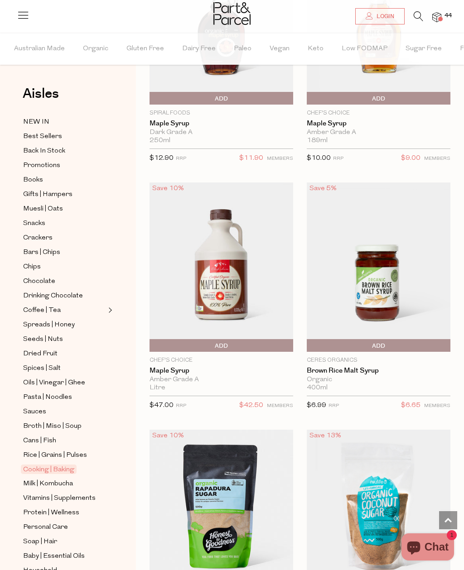
click at [391, 339] on span "Add To Parcel" at bounding box center [378, 346] width 139 height 14
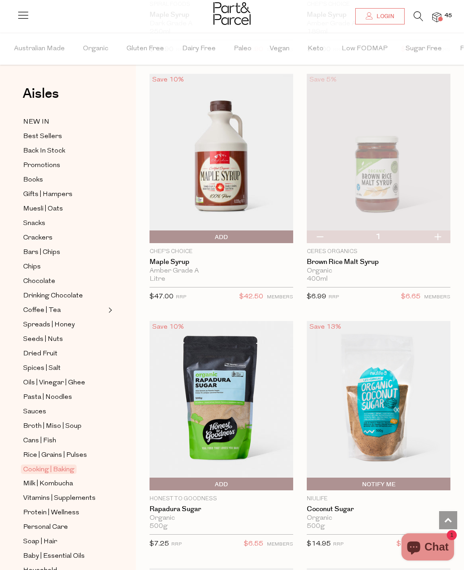
scroll to position [4502, 0]
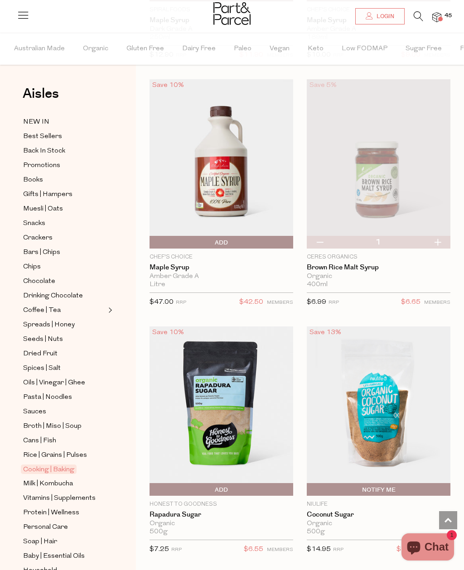
click at [443, 236] on button "button" at bounding box center [438, 242] width 26 height 13
type input "2"
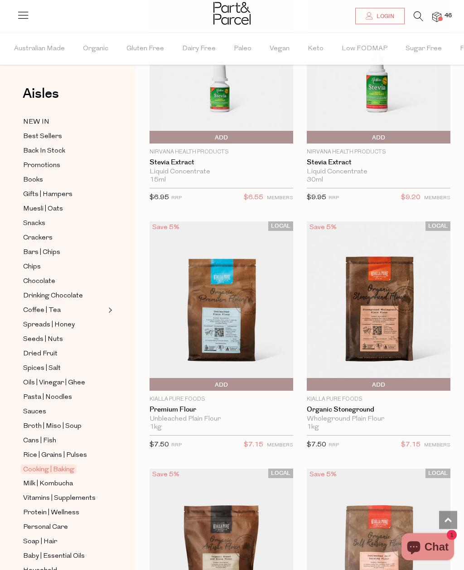
scroll to position [5597, 0]
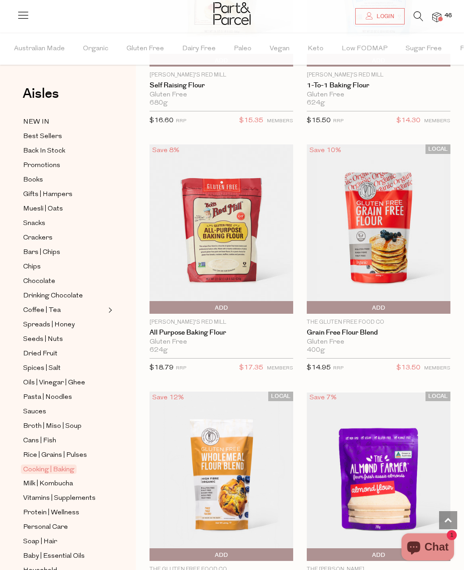
scroll to position [6416, 0]
click at [152, 302] on span "Add To Parcel" at bounding box center [152, 309] width 0 height 14
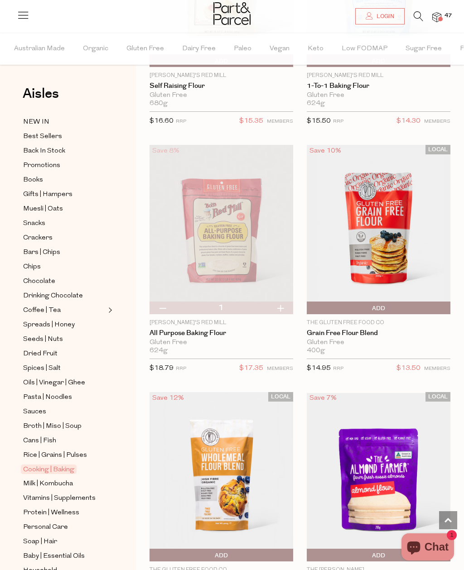
click at [159, 302] on button "button" at bounding box center [163, 308] width 26 height 13
type input "0"
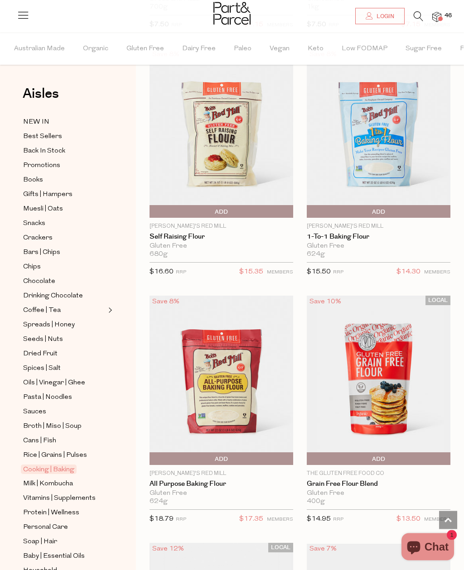
scroll to position [6265, 0]
click at [386, 205] on span "Add To Parcel" at bounding box center [378, 212] width 139 height 14
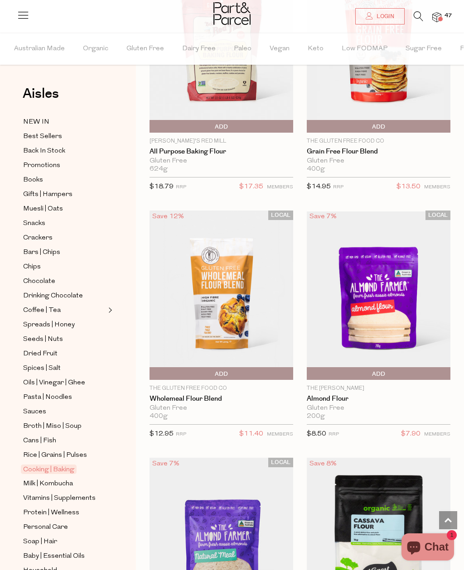
scroll to position [6612, 0]
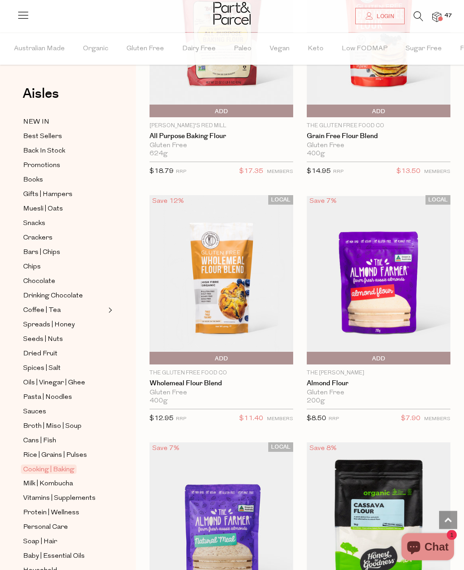
click at [45, 479] on span "Milk | Kombucha" at bounding box center [48, 484] width 50 height 11
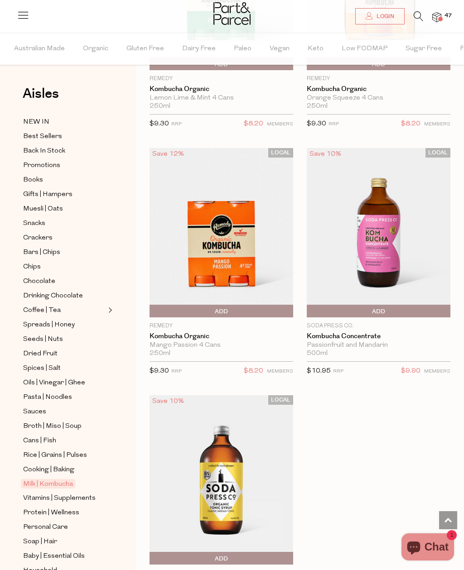
scroll to position [3843, 0]
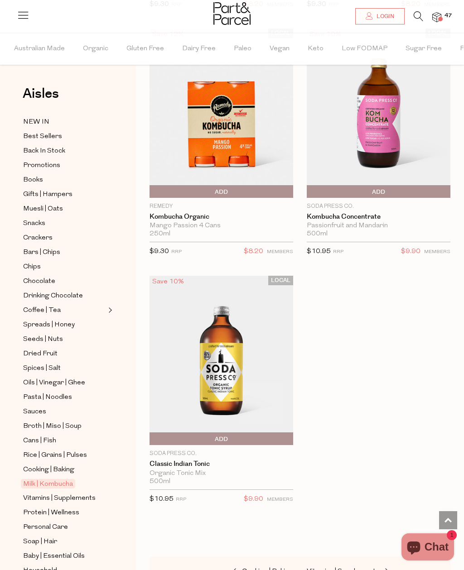
click at [59, 493] on span "Vitamins | Supplements" at bounding box center [59, 498] width 72 height 11
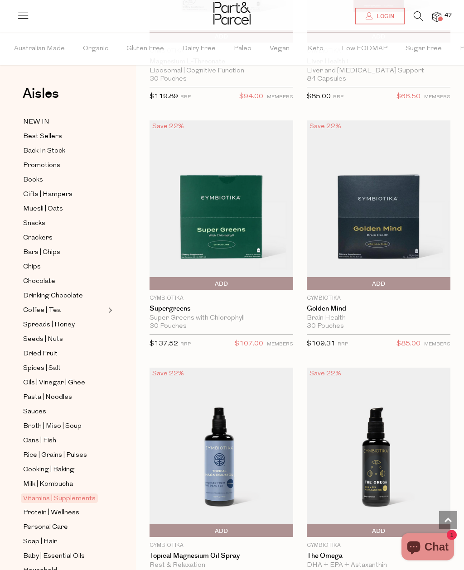
scroll to position [990, 0]
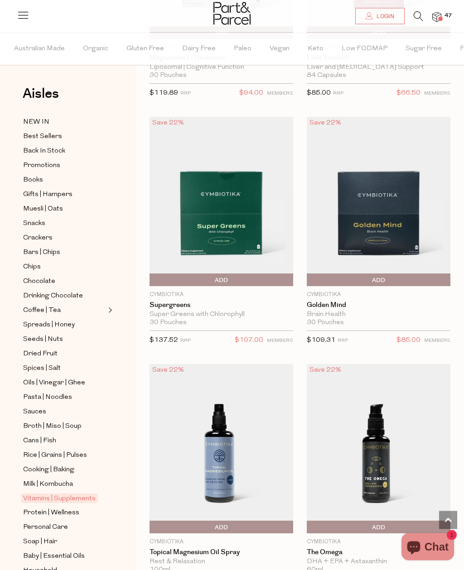
click at [51, 508] on span "Protein | Wellness" at bounding box center [51, 513] width 56 height 11
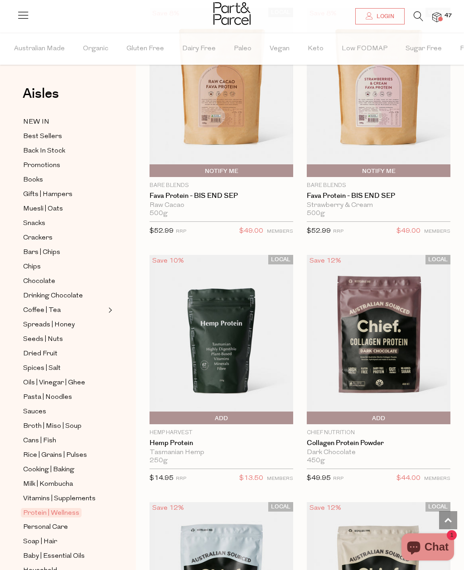
scroll to position [1145, 0]
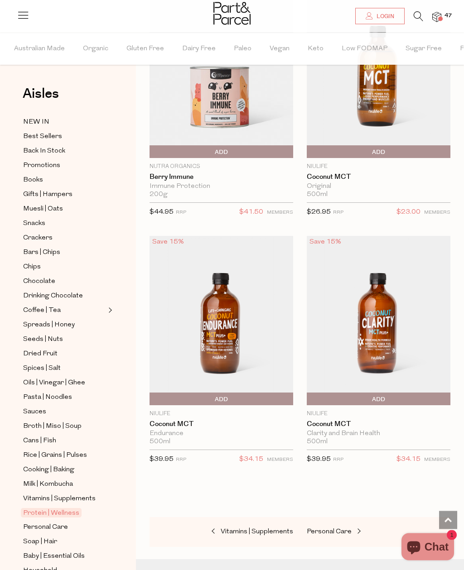
scroll to position [9905, 0]
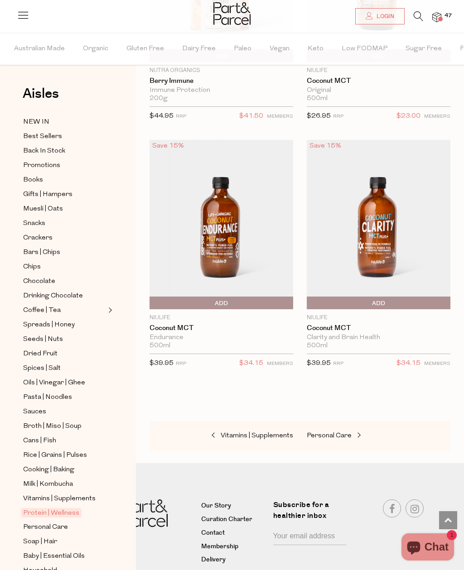
click at [440, 21] on img at bounding box center [436, 17] width 9 height 10
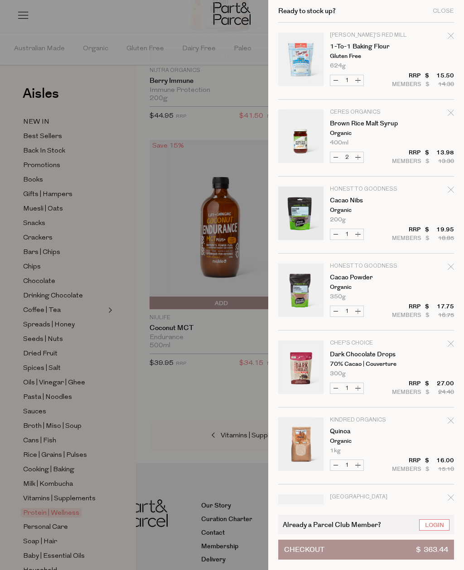
scroll to position [0, 0]
click at [448, 11] on div "Close" at bounding box center [443, 11] width 21 height 6
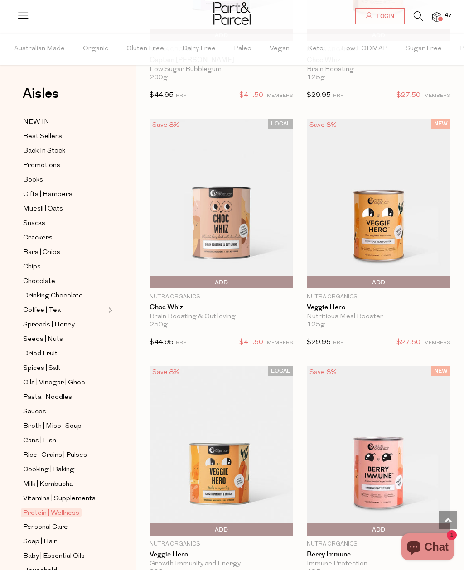
scroll to position [9182, 0]
